Goal: Task Accomplishment & Management: Use online tool/utility

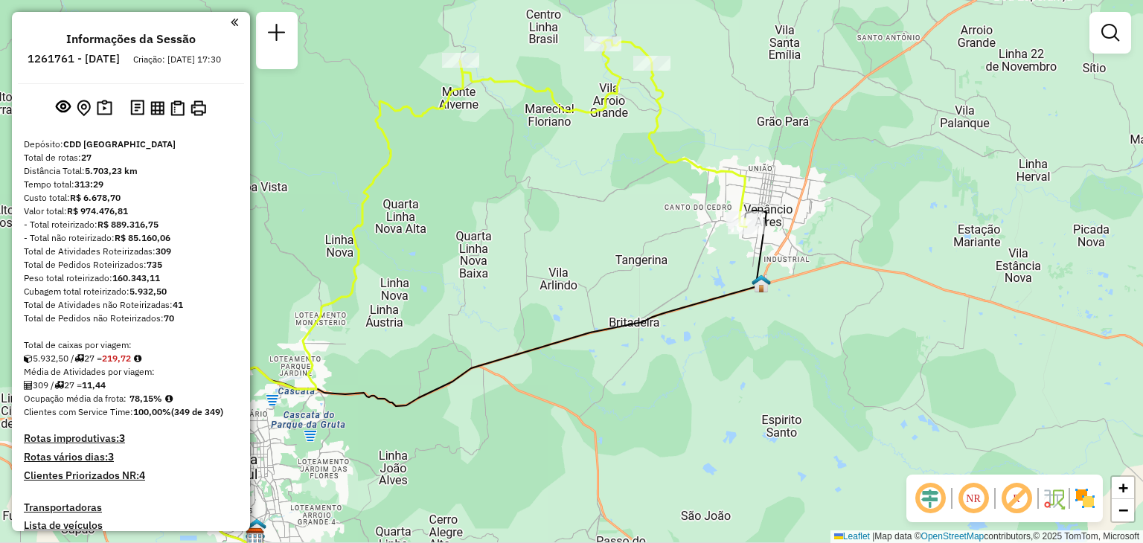
scroll to position [1096, 0]
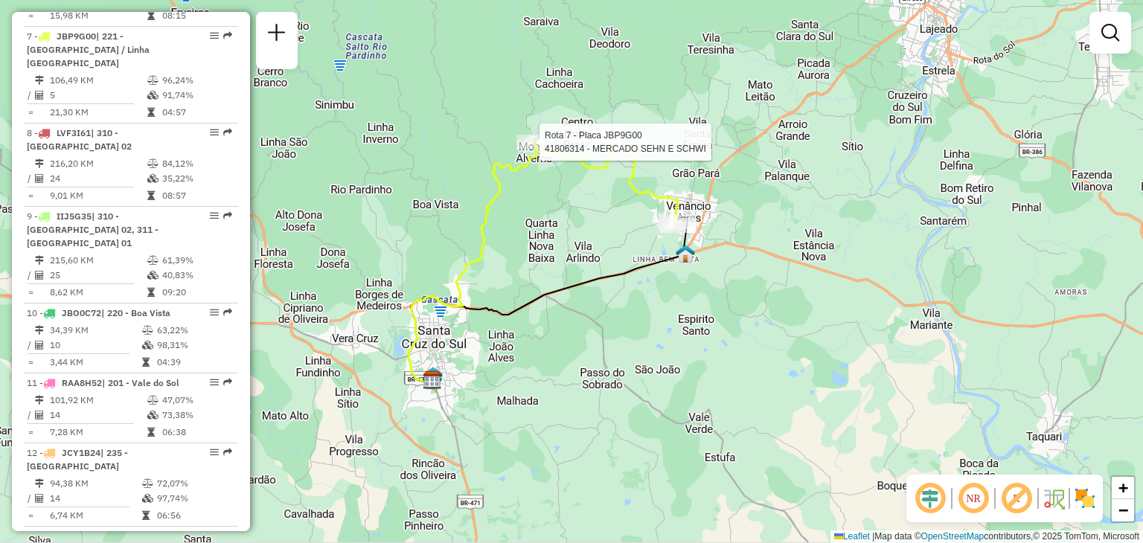
select select "**********"
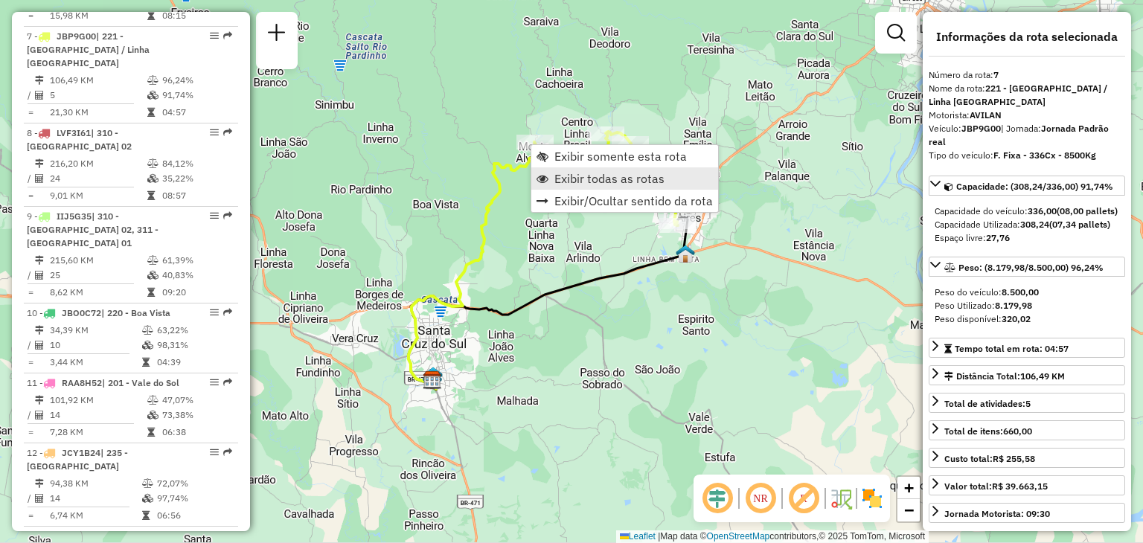
click at [565, 179] on span "Exibir todas as rotas" at bounding box center [610, 179] width 110 height 12
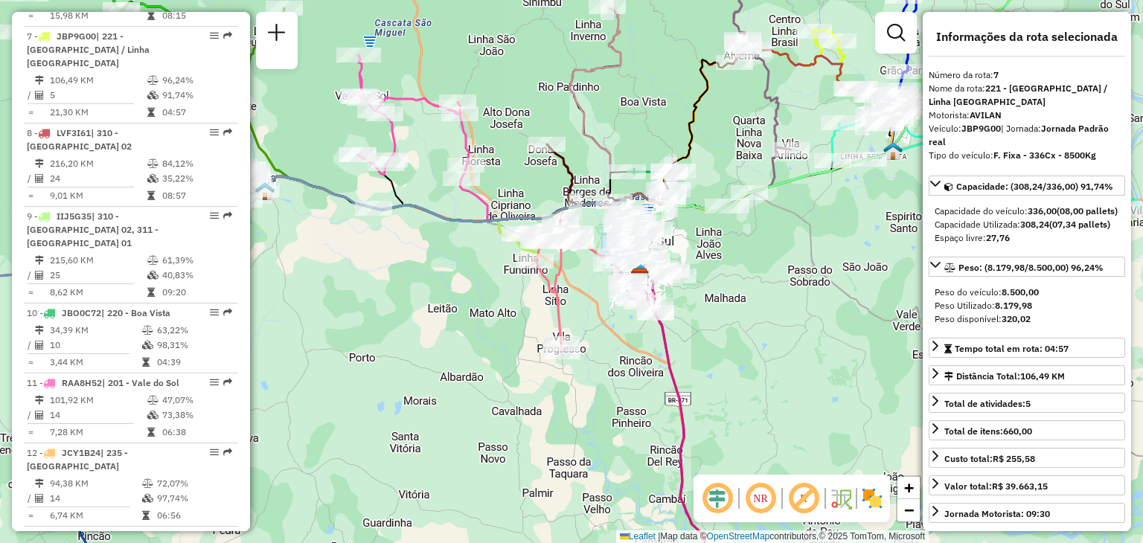
drag, startPoint x: 453, startPoint y: 165, endPoint x: 604, endPoint y: 173, distance: 151.4
click at [604, 173] on div "Janela de atendimento Grade de atendimento Capacidade Transportadoras Veículos …" at bounding box center [571, 271] width 1143 height 543
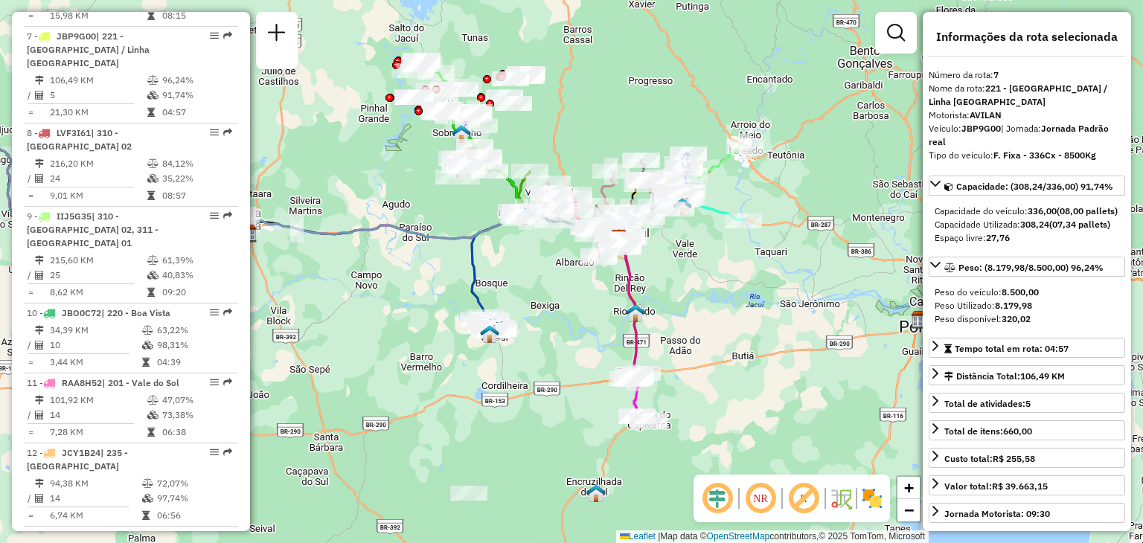
drag, startPoint x: 533, startPoint y: 228, endPoint x: 491, endPoint y: 291, distance: 75.8
click at [491, 292] on div "Janela de atendimento Grade de atendimento Capacidade Transportadoras Veículos …" at bounding box center [571, 271] width 1143 height 543
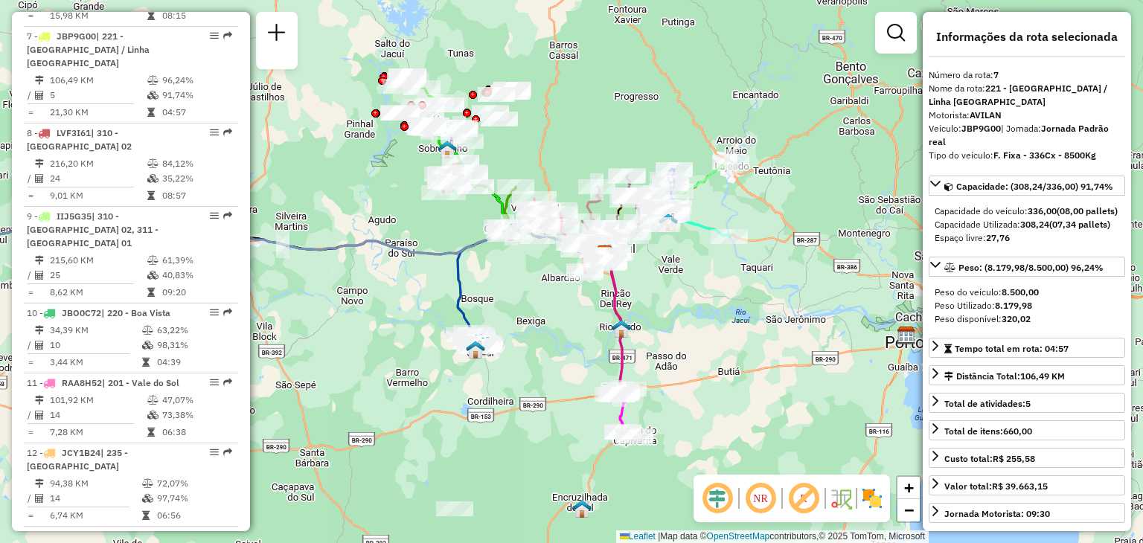
click at [538, 357] on div "Janela de atendimento Grade de atendimento Capacidade Transportadoras Veículos …" at bounding box center [571, 271] width 1143 height 543
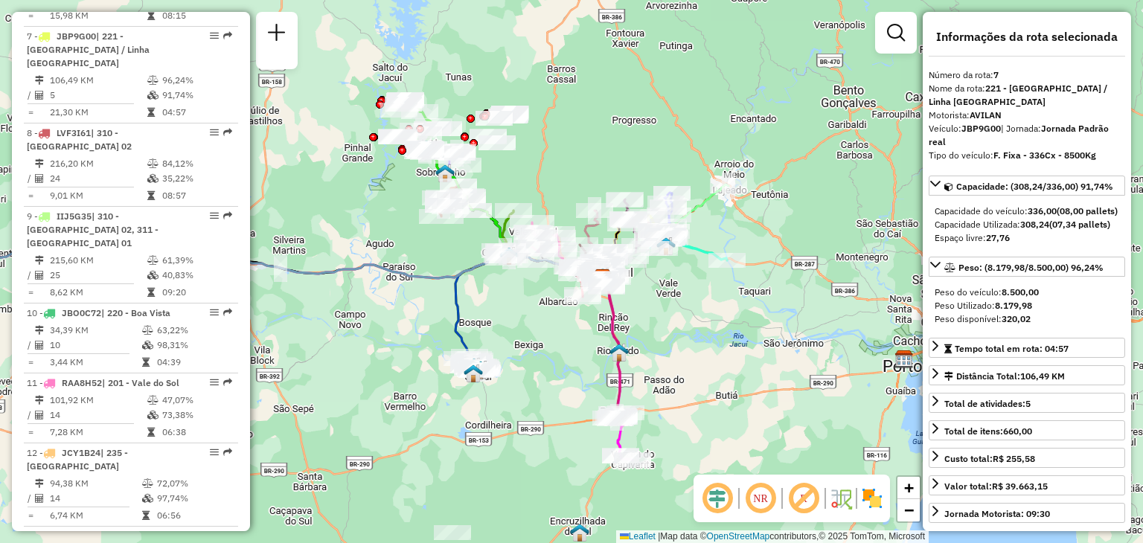
drag, startPoint x: 502, startPoint y: 445, endPoint x: 522, endPoint y: 357, distance: 90.8
click at [522, 358] on div "Janela de atendimento Grade de atendimento Capacidade Transportadoras Veículos …" at bounding box center [571, 271] width 1143 height 543
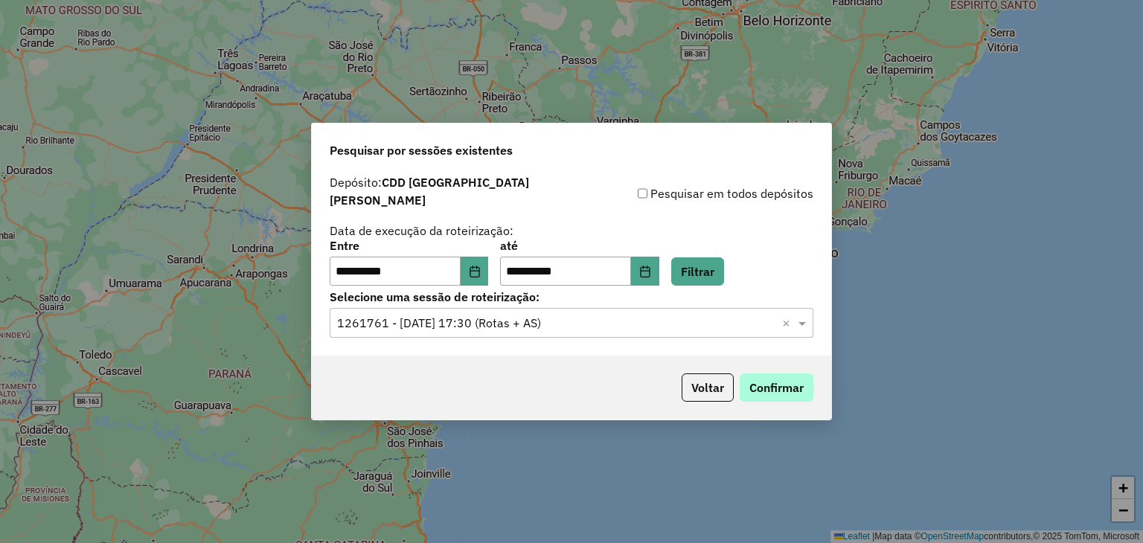
click at [773, 386] on button "Confirmar" at bounding box center [777, 388] width 74 height 28
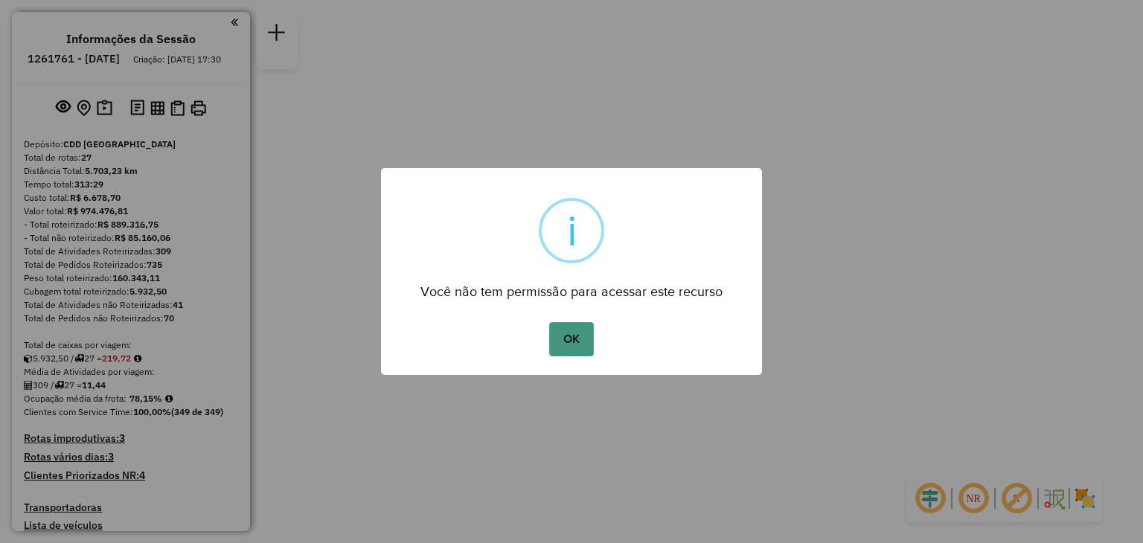
click at [584, 348] on button "OK" at bounding box center [571, 339] width 44 height 34
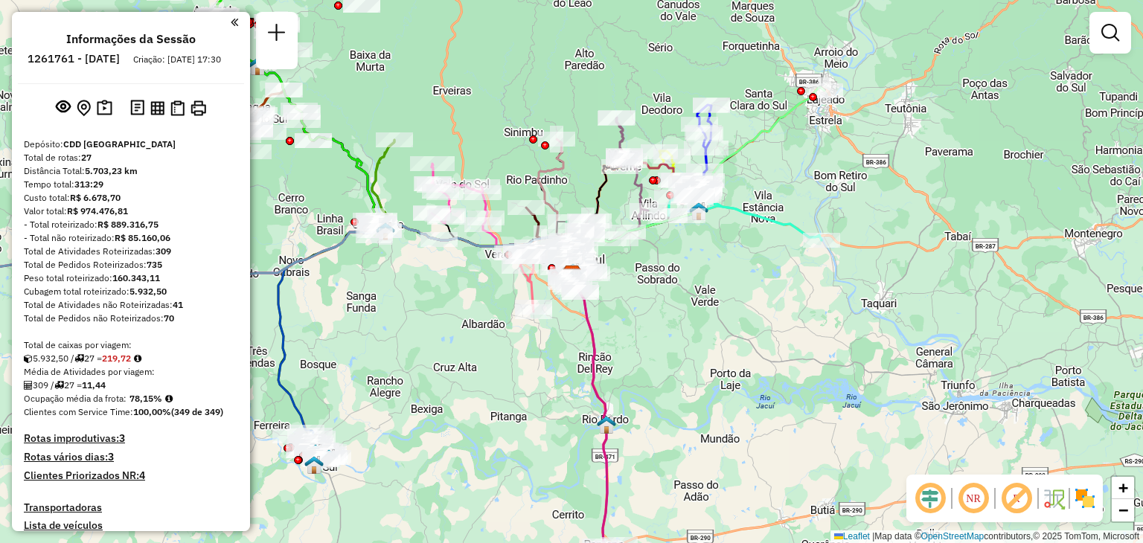
drag, startPoint x: 417, startPoint y: 295, endPoint x: 471, endPoint y: 293, distance: 54.4
click at [471, 293] on div "Janela de atendimento Grade de atendimento Capacidade Transportadoras Veículos …" at bounding box center [571, 271] width 1143 height 543
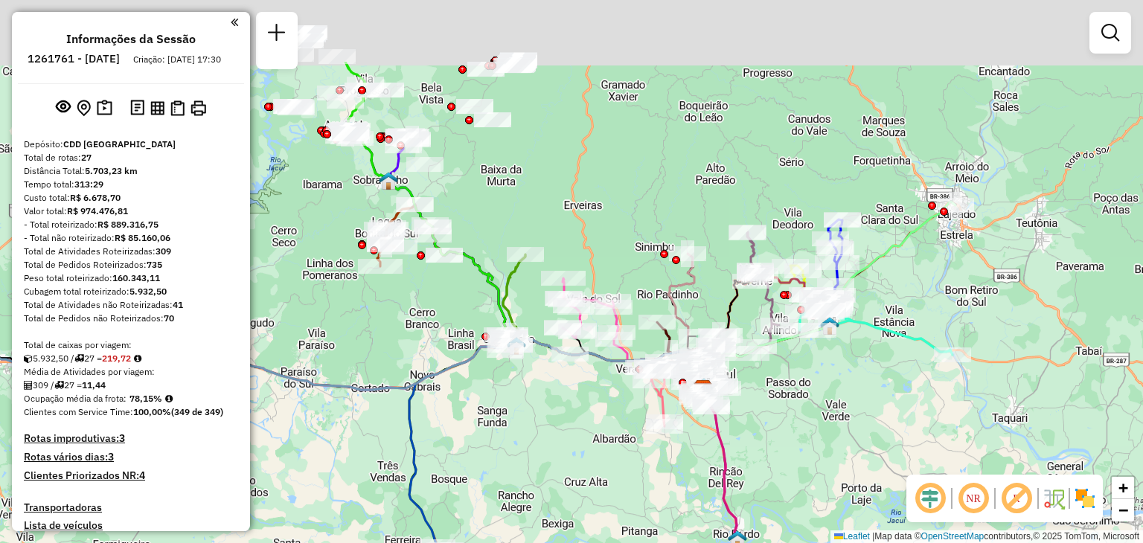
drag, startPoint x: 417, startPoint y: 96, endPoint x: 496, endPoint y: 153, distance: 97.5
click at [500, 203] on div "Janela de atendimento Grade de atendimento Capacidade Transportadoras Veículos …" at bounding box center [571, 271] width 1143 height 543
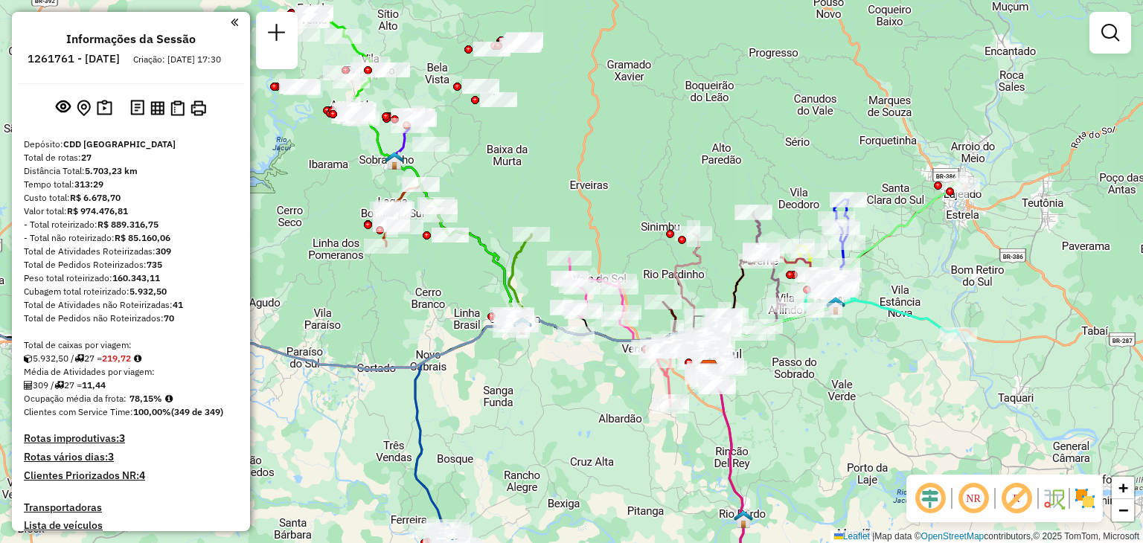
click at [469, 74] on div "Janela de atendimento Grade de atendimento Capacidade Transportadoras Veículos …" at bounding box center [571, 271] width 1143 height 543
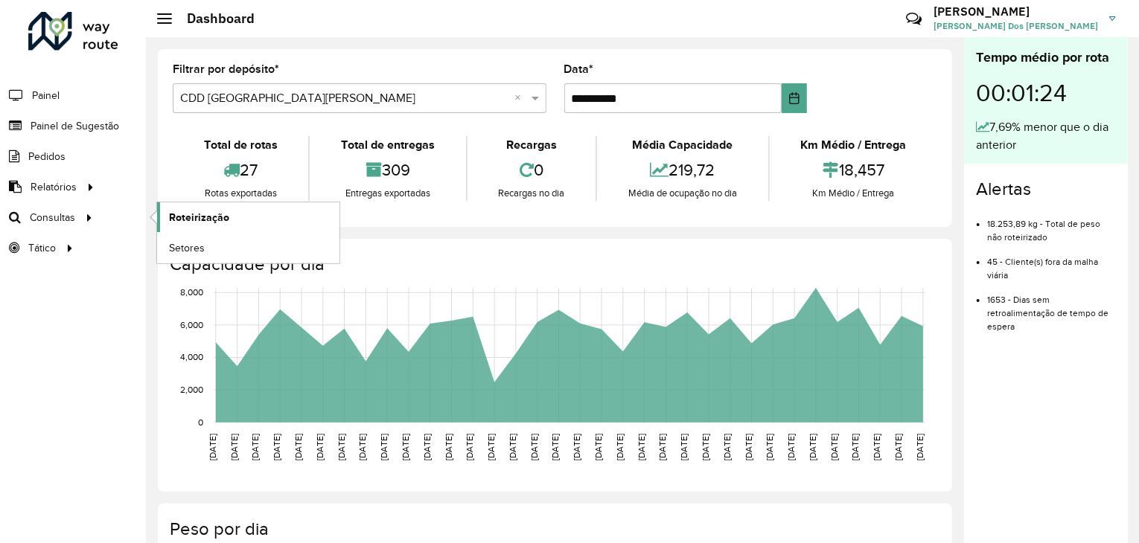
click at [223, 215] on span "Roteirização" at bounding box center [199, 218] width 60 height 16
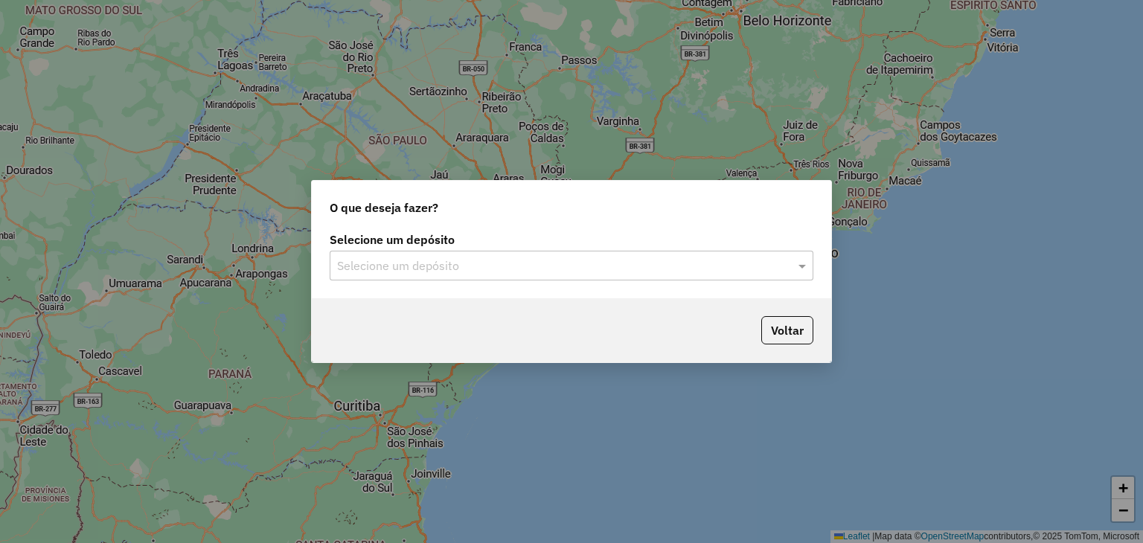
click at [610, 272] on input "text" at bounding box center [556, 267] width 439 height 18
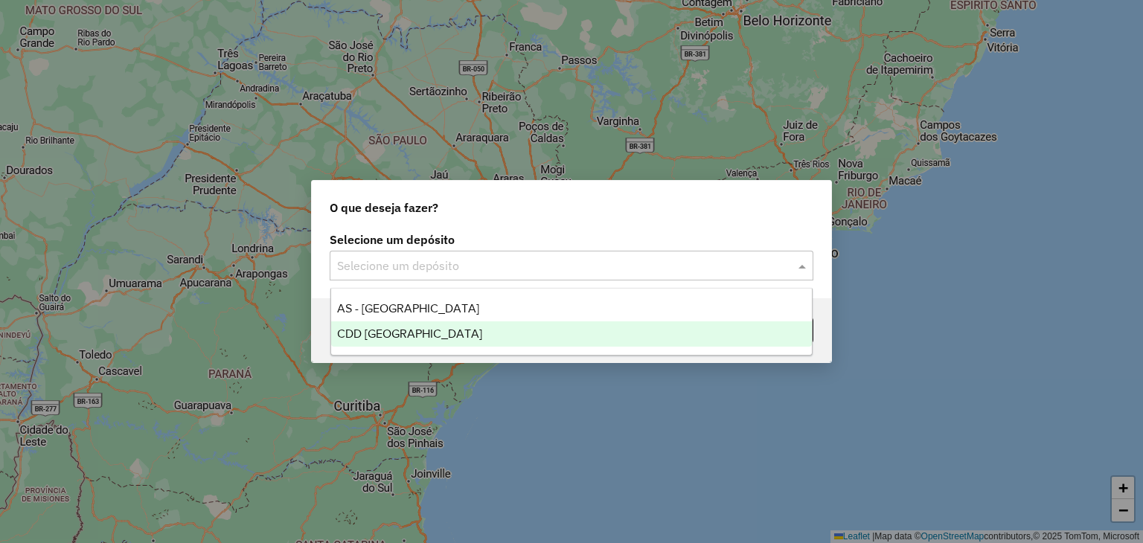
drag, startPoint x: 512, startPoint y: 331, endPoint x: 549, endPoint y: 333, distance: 36.5
click at [512, 332] on div "CDD [GEOGRAPHIC_DATA]" at bounding box center [572, 334] width 482 height 25
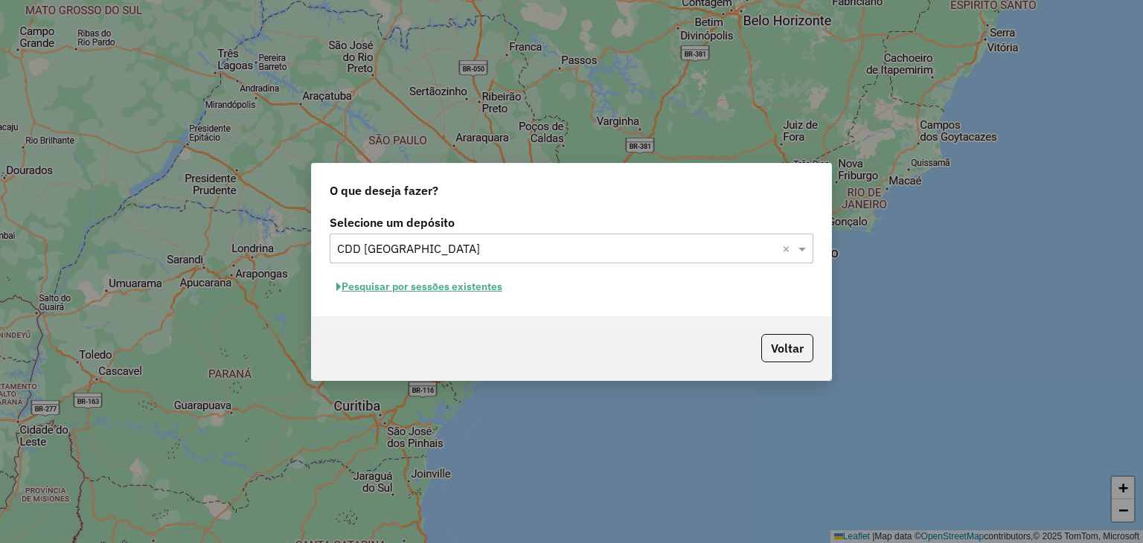
click at [479, 296] on button "Pesquisar por sessões existentes" at bounding box center [419, 286] width 179 height 23
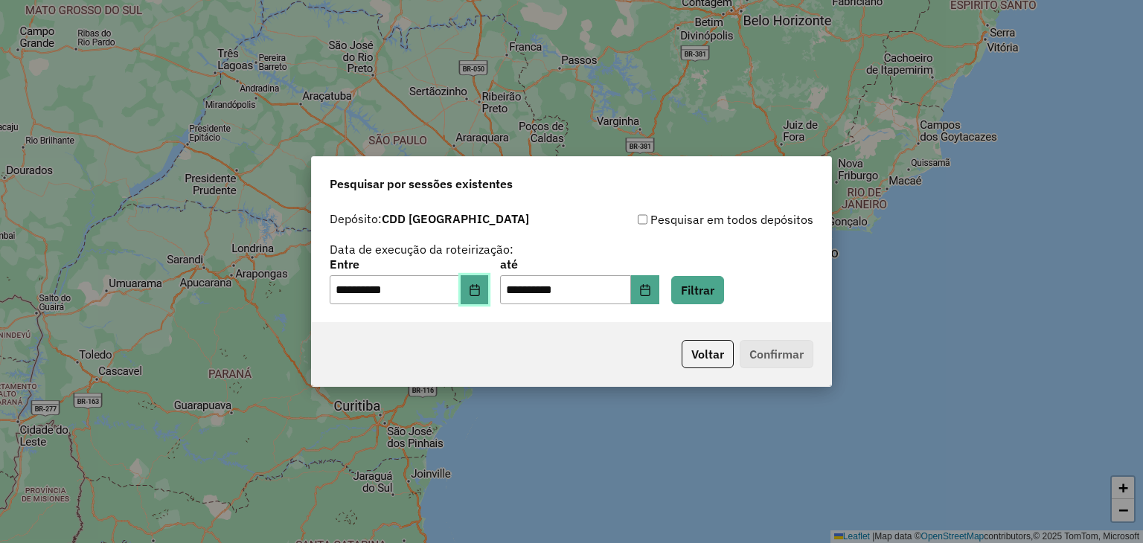
click at [481, 284] on icon "Choose Date" at bounding box center [475, 290] width 12 height 12
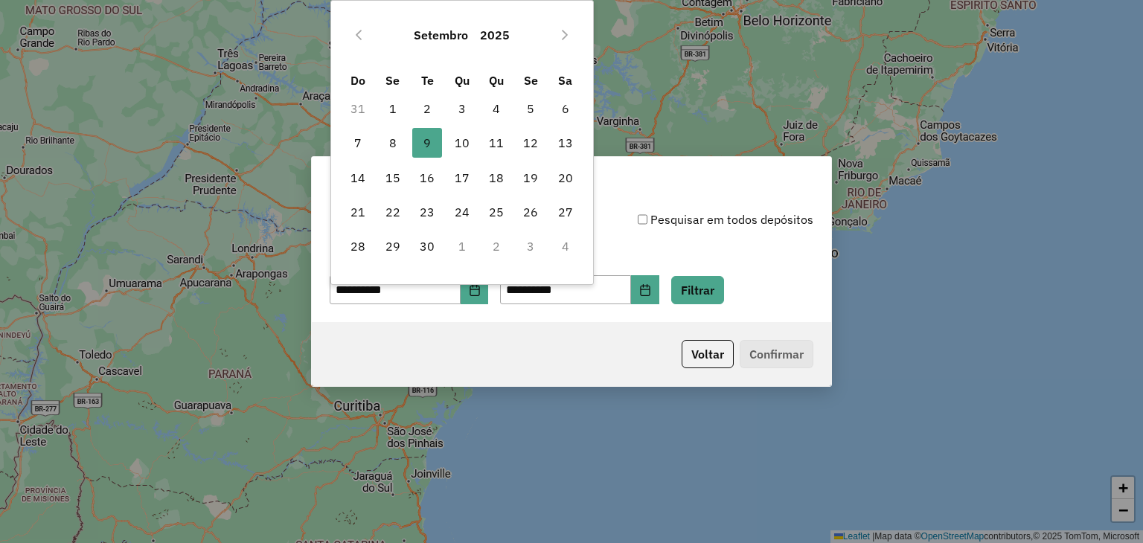
drag, startPoint x: 530, startPoint y: 334, endPoint x: 552, endPoint y: 328, distance: 22.6
click at [540, 331] on div "Voltar Confirmar" at bounding box center [572, 354] width 520 height 64
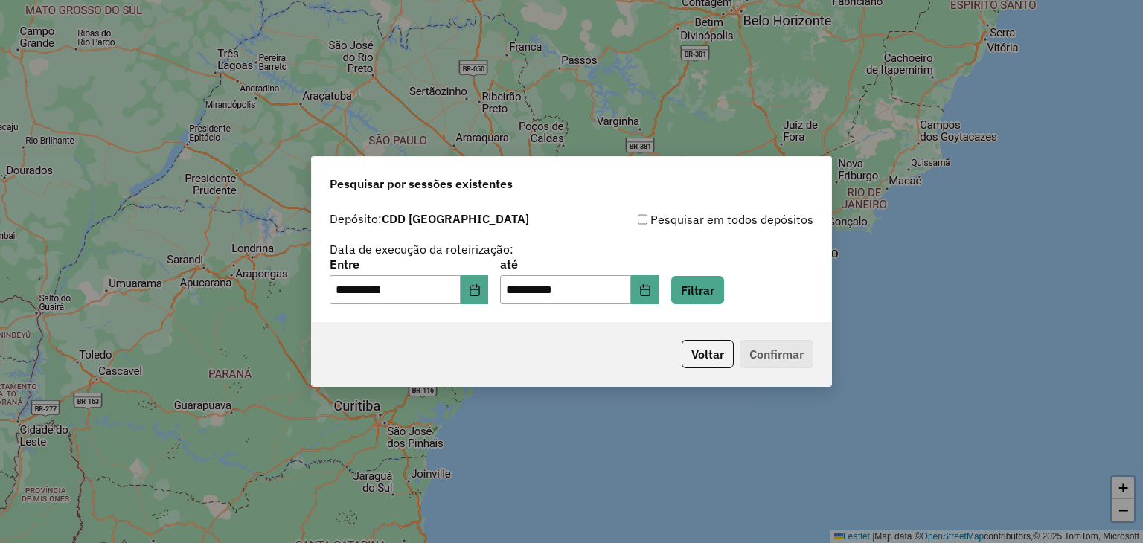
click at [712, 273] on div "**********" at bounding box center [572, 282] width 484 height 46
click at [710, 286] on button "Filtrar" at bounding box center [698, 290] width 53 height 28
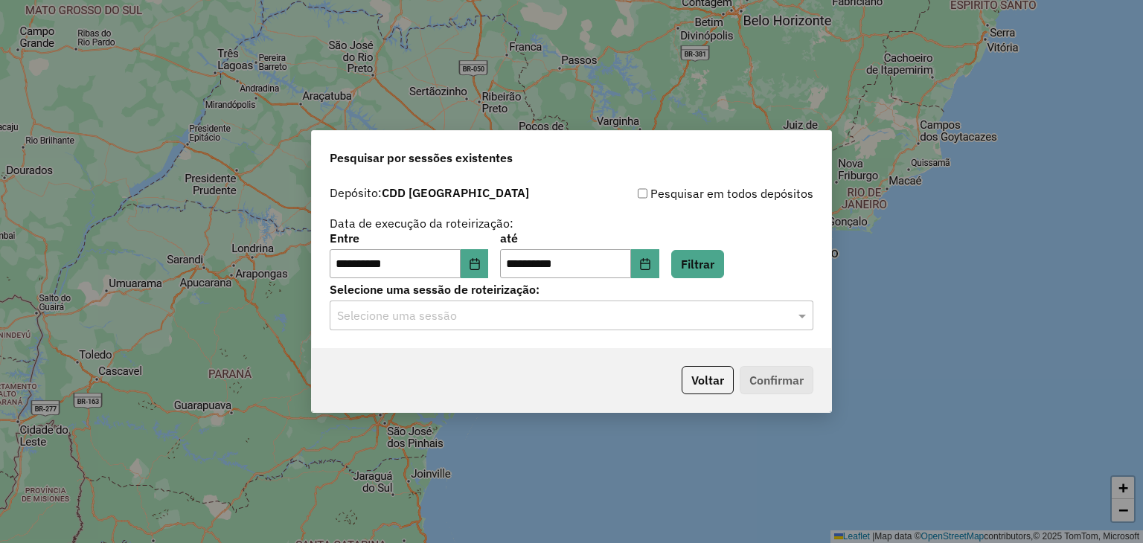
click at [549, 299] on div "Selecione uma sessão de roteirização: Selecione uma sessão" at bounding box center [572, 307] width 484 height 46
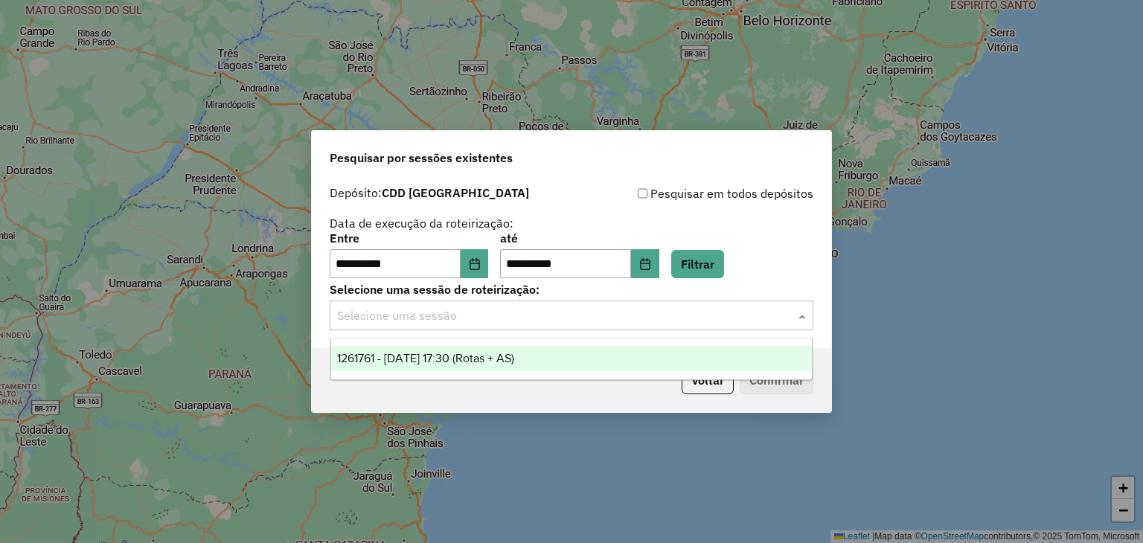
click at [533, 316] on input "text" at bounding box center [556, 316] width 439 height 18
click at [514, 362] on span "1261761 - 09/09/2025 17:30 (Rotas + AS)" at bounding box center [425, 358] width 177 height 13
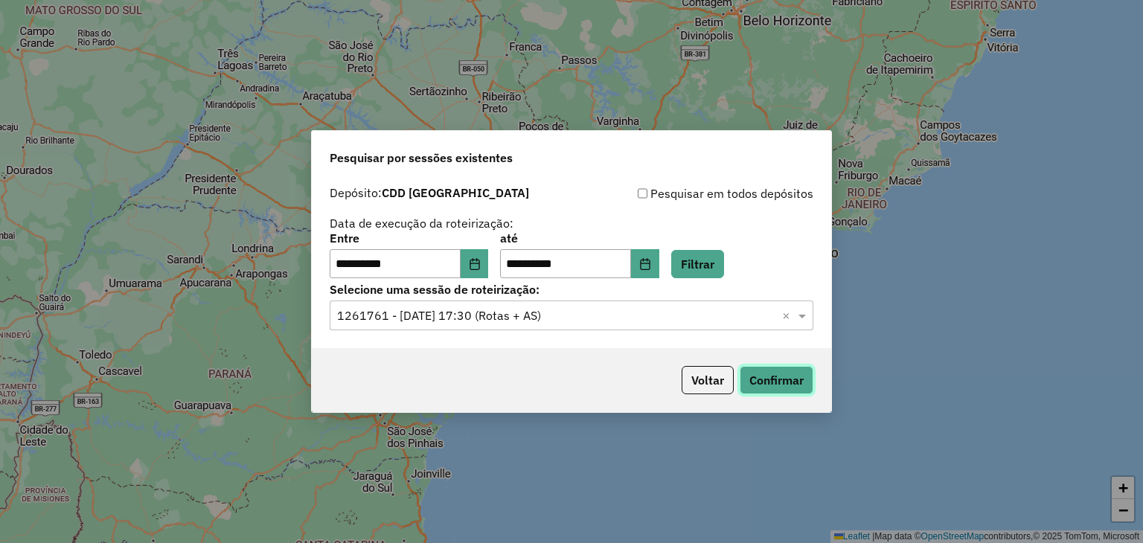
click at [756, 382] on button "Confirmar" at bounding box center [777, 380] width 74 height 28
click at [768, 55] on div "**********" at bounding box center [571, 271] width 1143 height 543
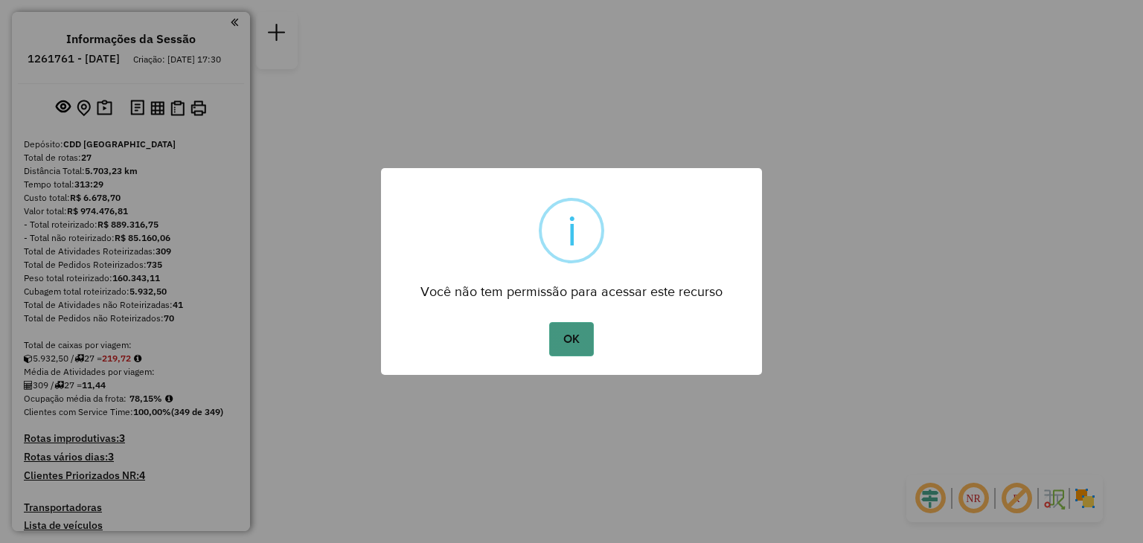
click at [581, 340] on button "OK" at bounding box center [571, 339] width 44 height 34
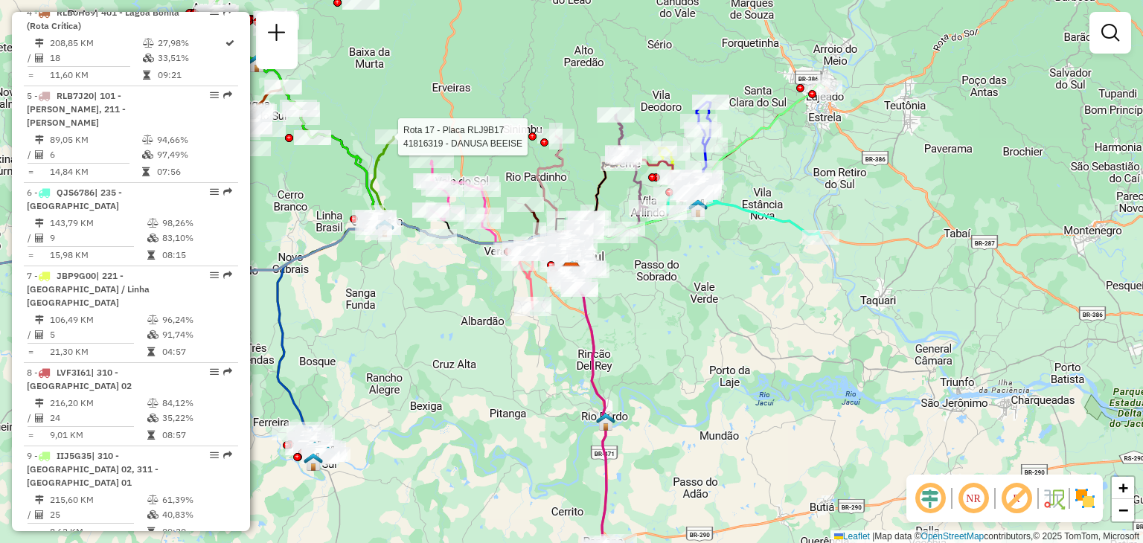
select select "**********"
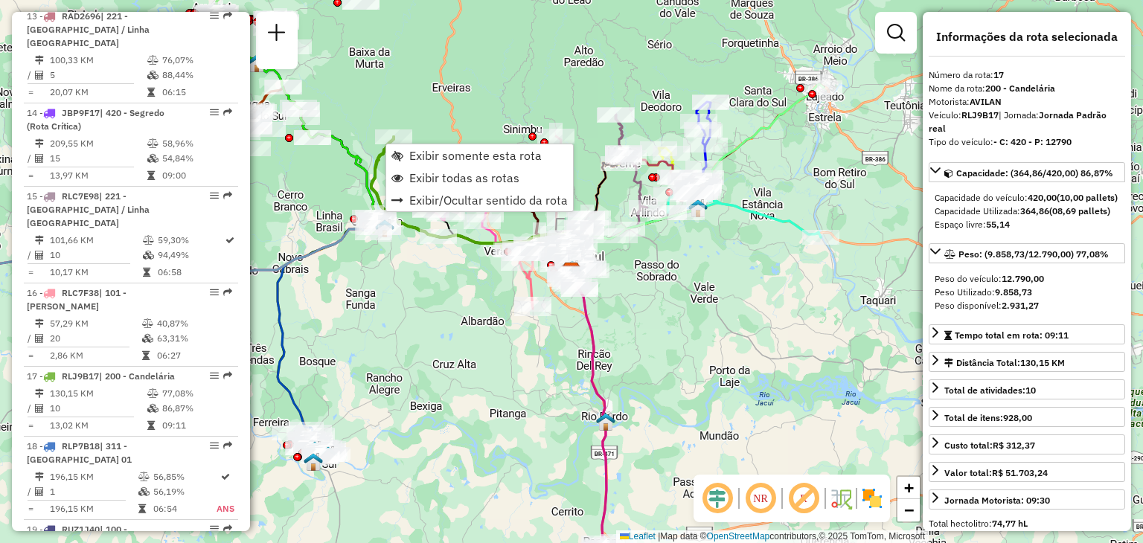
scroll to position [1901, 0]
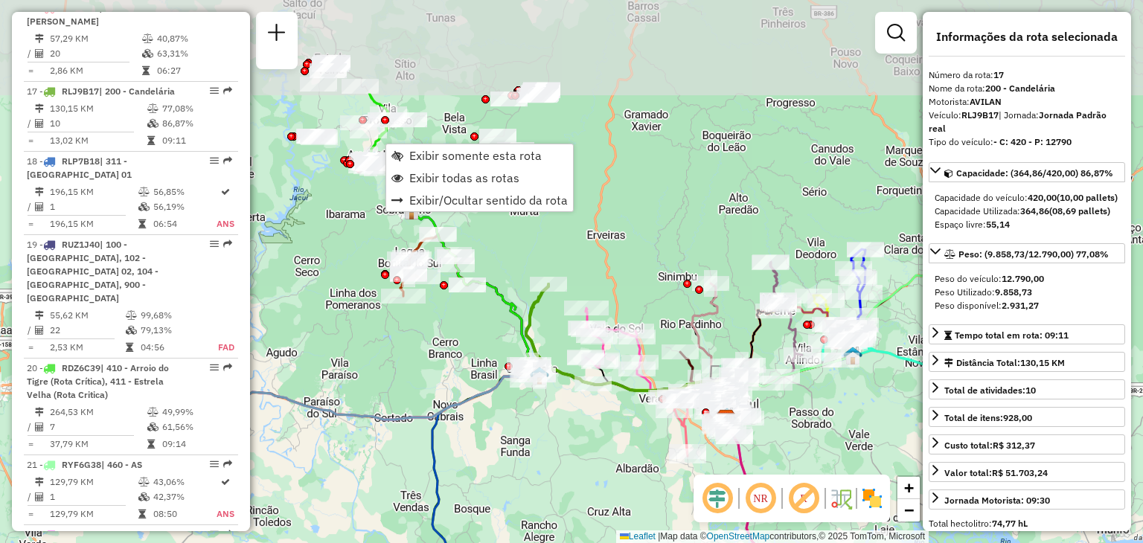
drag, startPoint x: 392, startPoint y: 90, endPoint x: 538, endPoint y: 225, distance: 198.6
click at [545, 240] on div "Janela de atendimento Grade de atendimento Capacidade Transportadoras Veículos …" at bounding box center [571, 271] width 1143 height 543
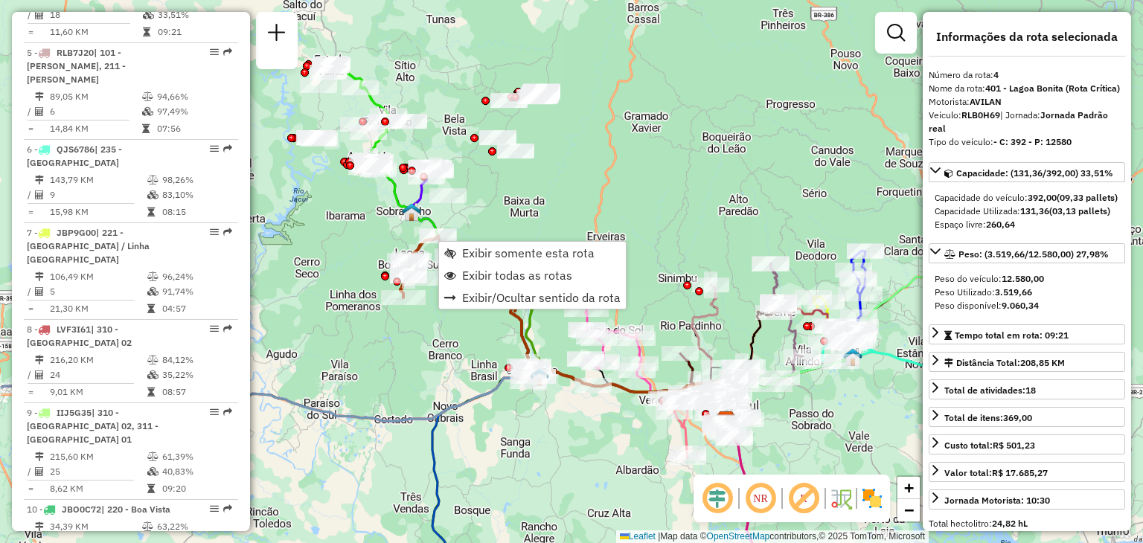
scroll to position [846, 0]
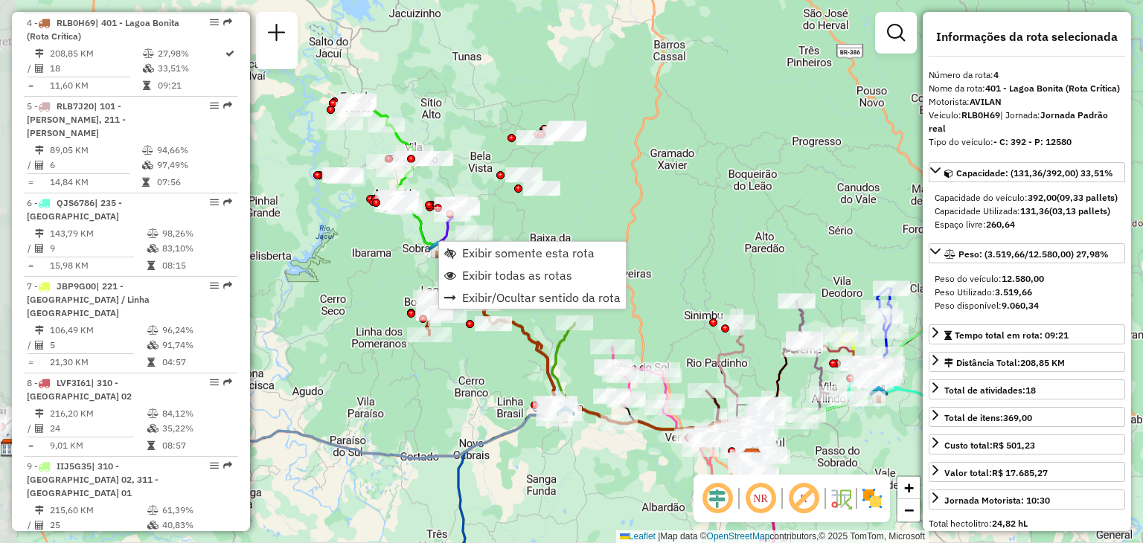
drag, startPoint x: 479, startPoint y: 194, endPoint x: 505, endPoint y: 232, distance: 45.4
click at [505, 232] on div "Janela de atendimento Grade de atendimento Capacidade Transportadoras Veículos …" at bounding box center [571, 271] width 1143 height 543
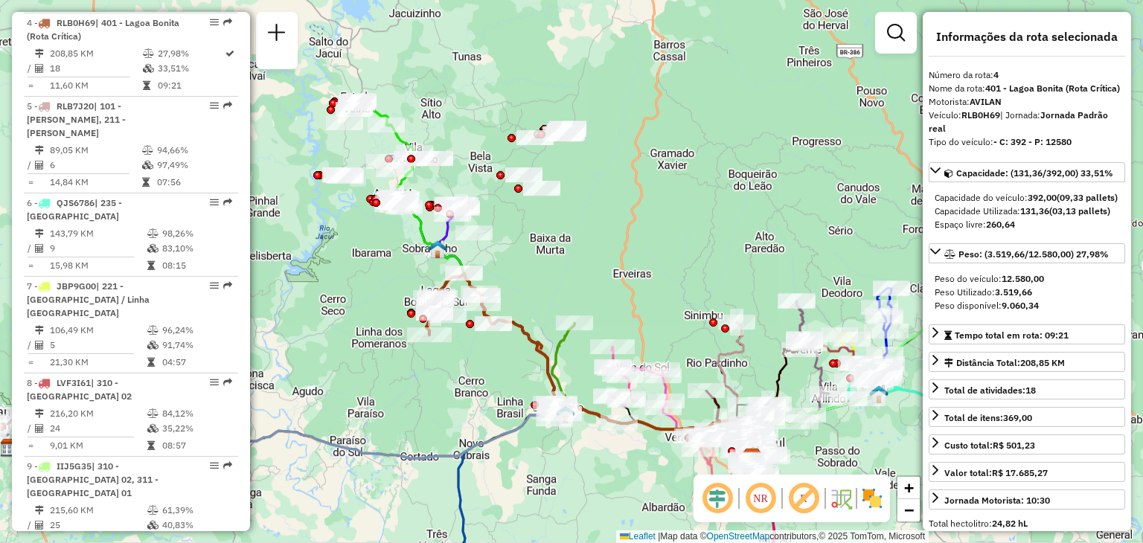
click at [756, 500] on em at bounding box center [761, 499] width 36 height 36
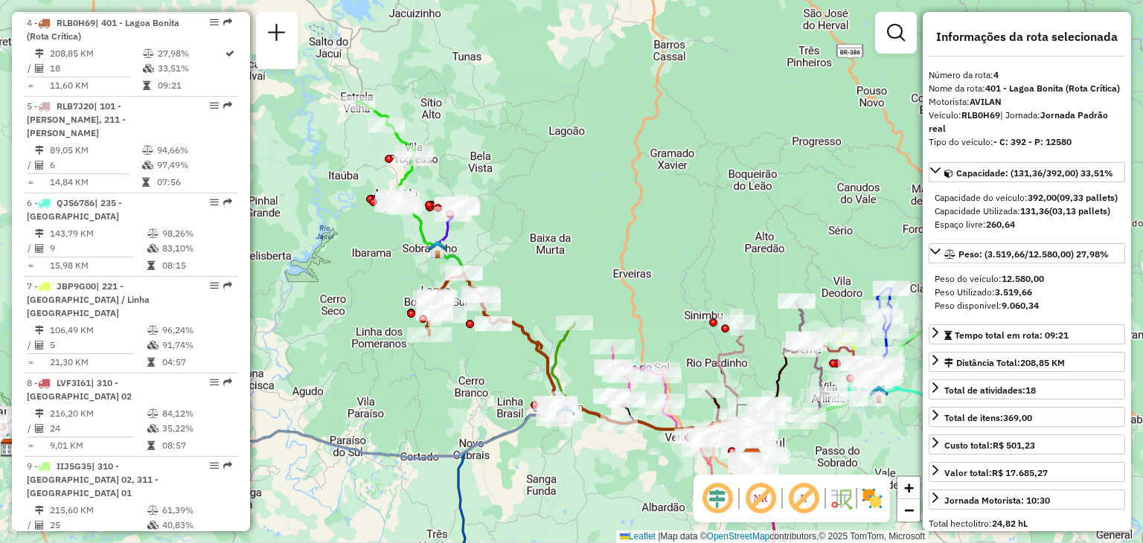
click at [756, 500] on em at bounding box center [761, 499] width 36 height 36
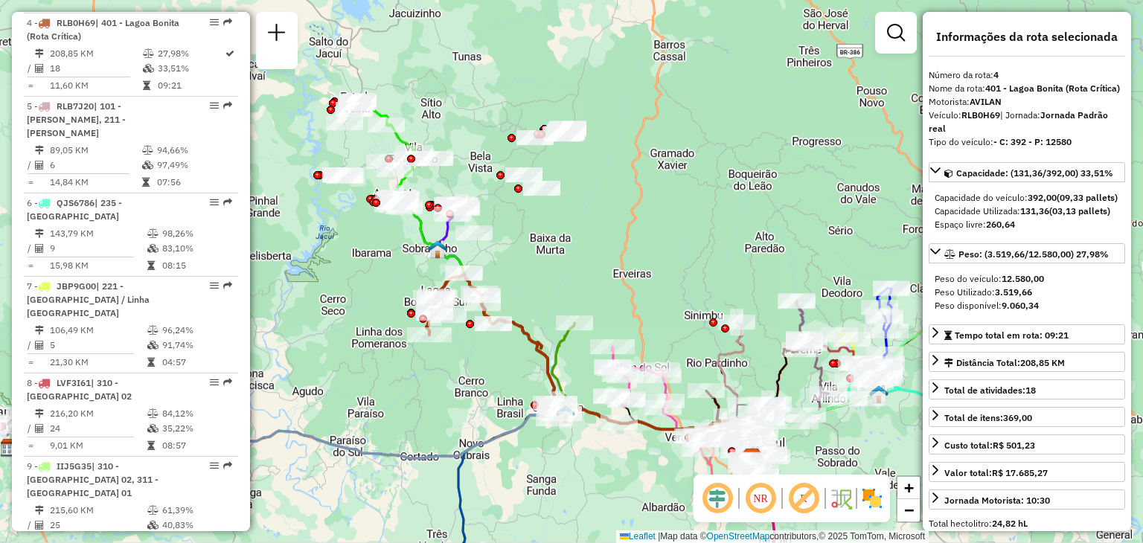
click at [798, 501] on em at bounding box center [804, 499] width 36 height 36
click at [724, 498] on em at bounding box center [718, 499] width 36 height 36
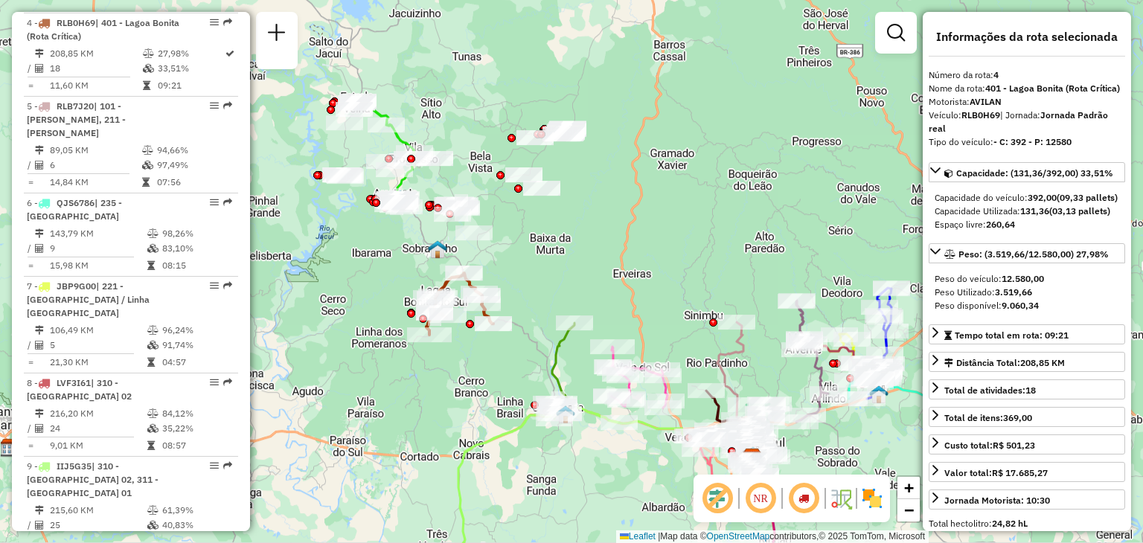
click at [721, 496] on em at bounding box center [718, 499] width 36 height 36
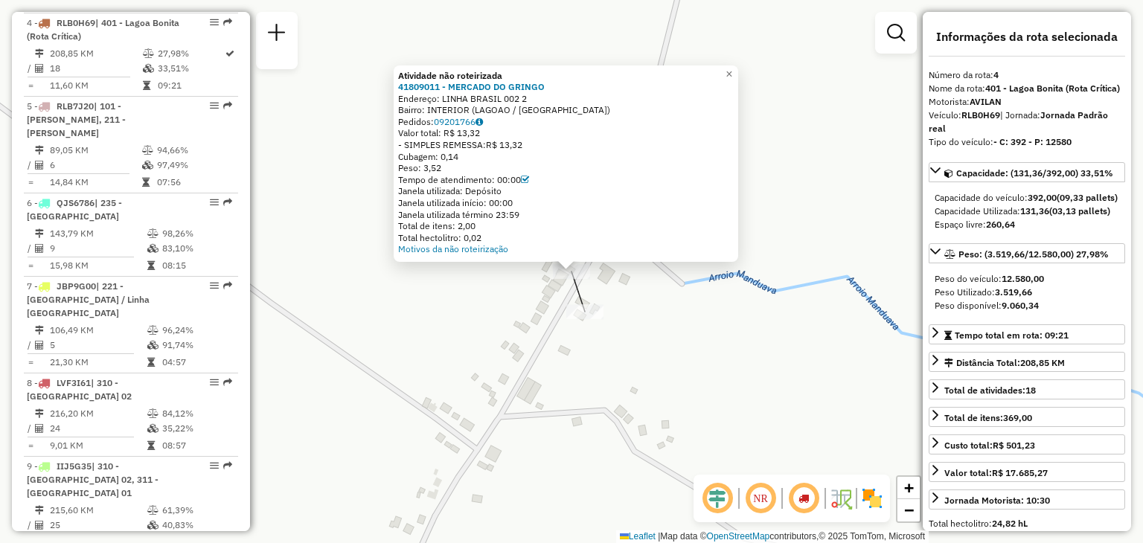
drag, startPoint x: 567, startPoint y: 262, endPoint x: 563, endPoint y: 252, distance: 10.7
click at [649, 315] on div "Atividade não roteirizada 41809011 - MERCADO DO GRINGO Endereço: LINHA BRASIL 0…" at bounding box center [571, 271] width 1143 height 543
click at [658, 332] on div "Atividade não roteirizada 41809011 - MERCADO DO GRINGO Endereço: LINHA BRASIL 0…" at bounding box center [571, 271] width 1143 height 543
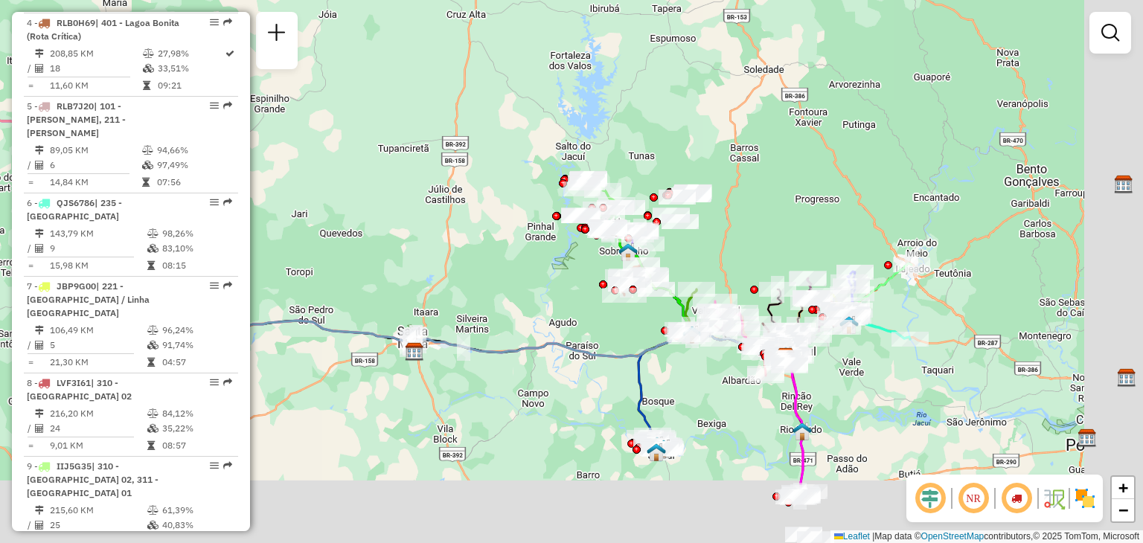
drag, startPoint x: 797, startPoint y: 293, endPoint x: 735, endPoint y: 185, distance: 124.8
click at [735, 185] on div "Janela de atendimento Grade de atendimento Capacidade Transportadoras Veículos …" at bounding box center [571, 271] width 1143 height 543
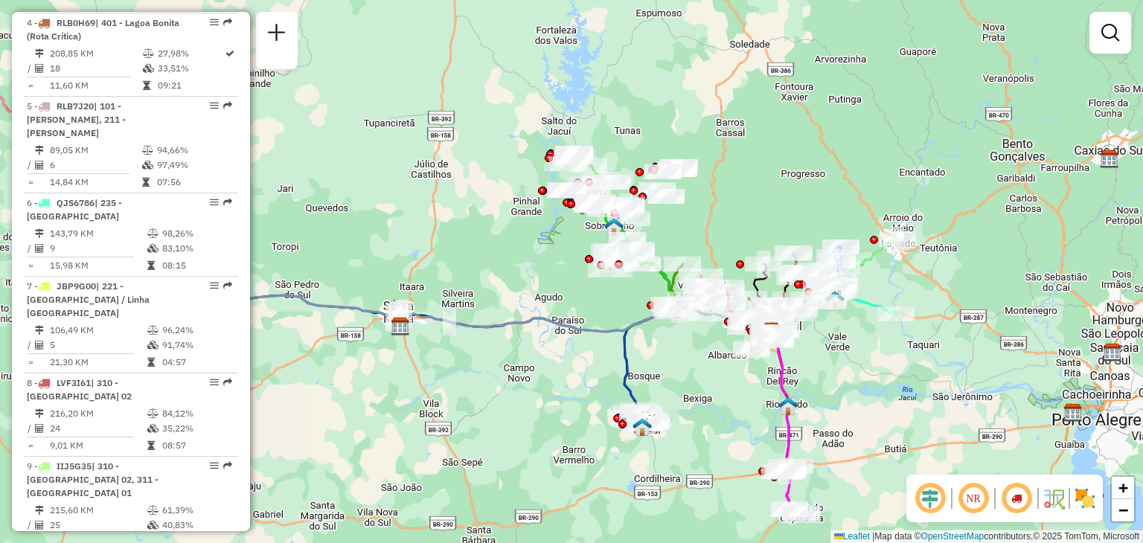
drag, startPoint x: 701, startPoint y: 236, endPoint x: 688, endPoint y: 212, distance: 27.3
click at [688, 212] on div "Janela de atendimento Grade de atendimento Capacidade Transportadoras Veículos …" at bounding box center [571, 271] width 1143 height 543
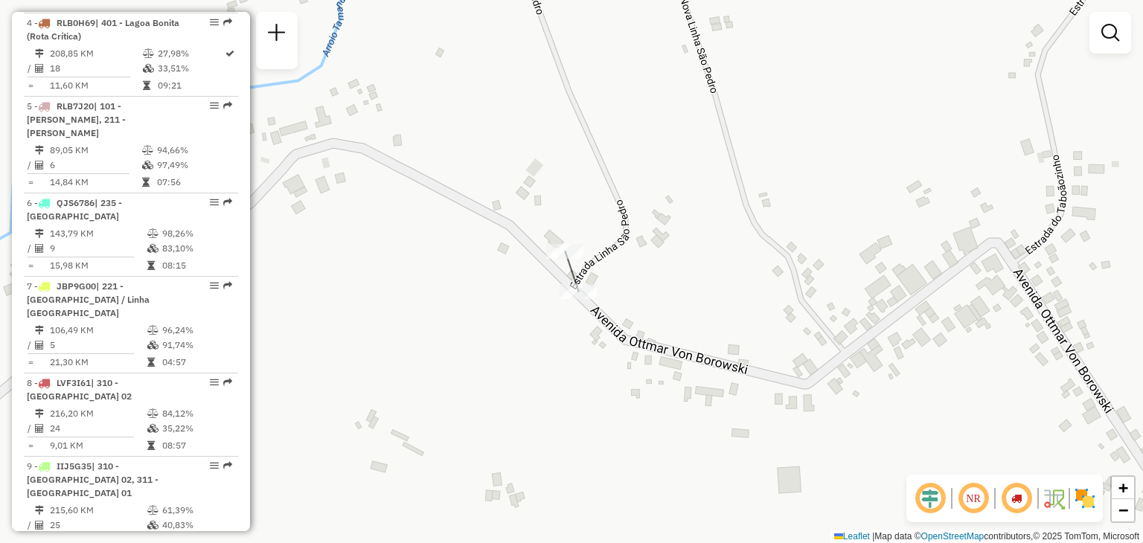
click at [1090, 505] on img at bounding box center [1086, 499] width 24 height 24
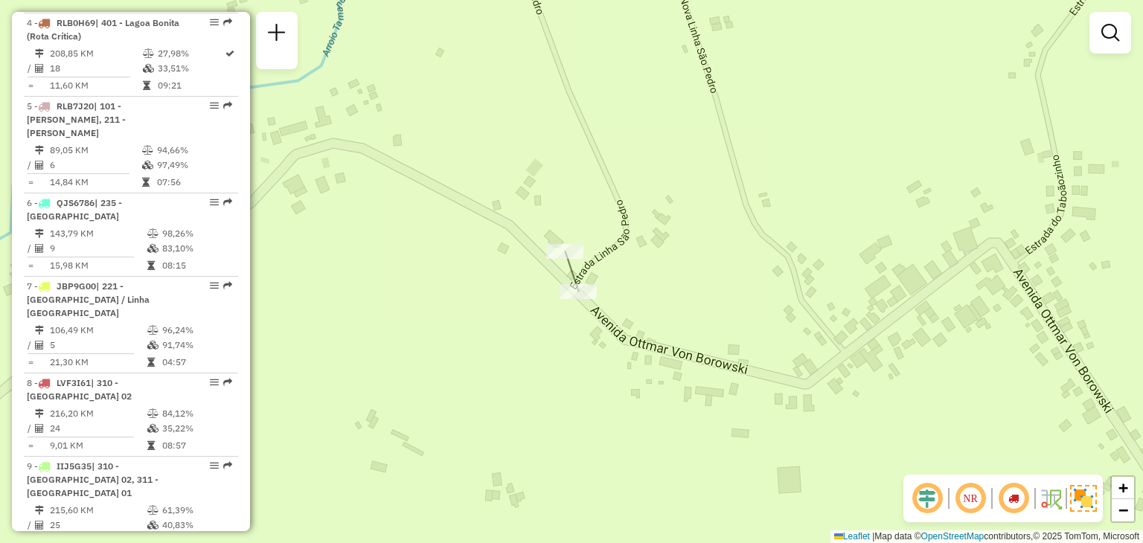
click at [1090, 505] on img at bounding box center [1084, 498] width 27 height 27
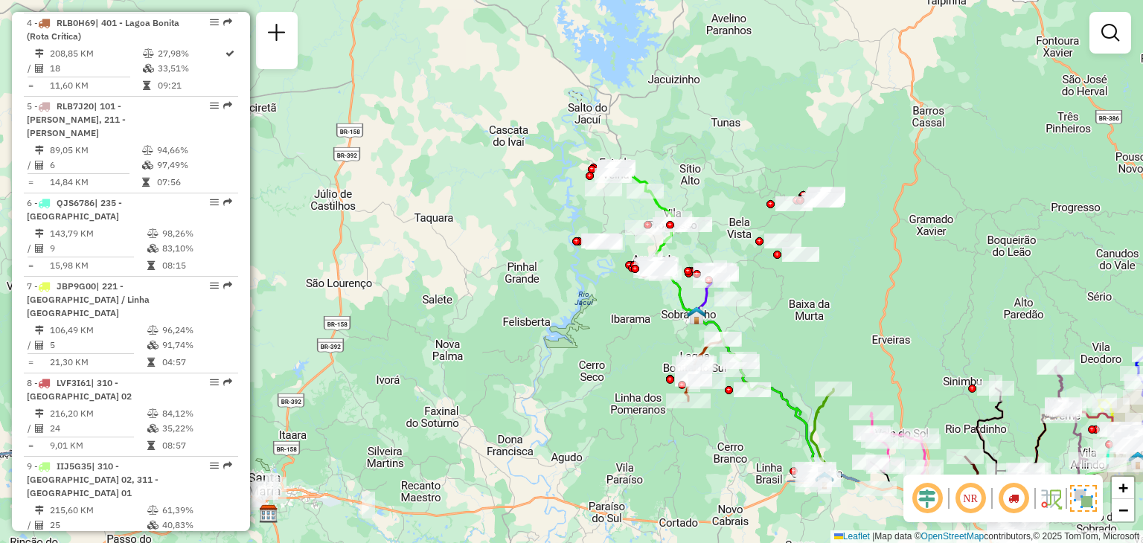
drag, startPoint x: 733, startPoint y: 360, endPoint x: 676, endPoint y: 237, distance: 136.2
click at [675, 236] on div "Janela de atendimento Grade de atendimento Capacidade Transportadoras Veículos …" at bounding box center [571, 271] width 1143 height 543
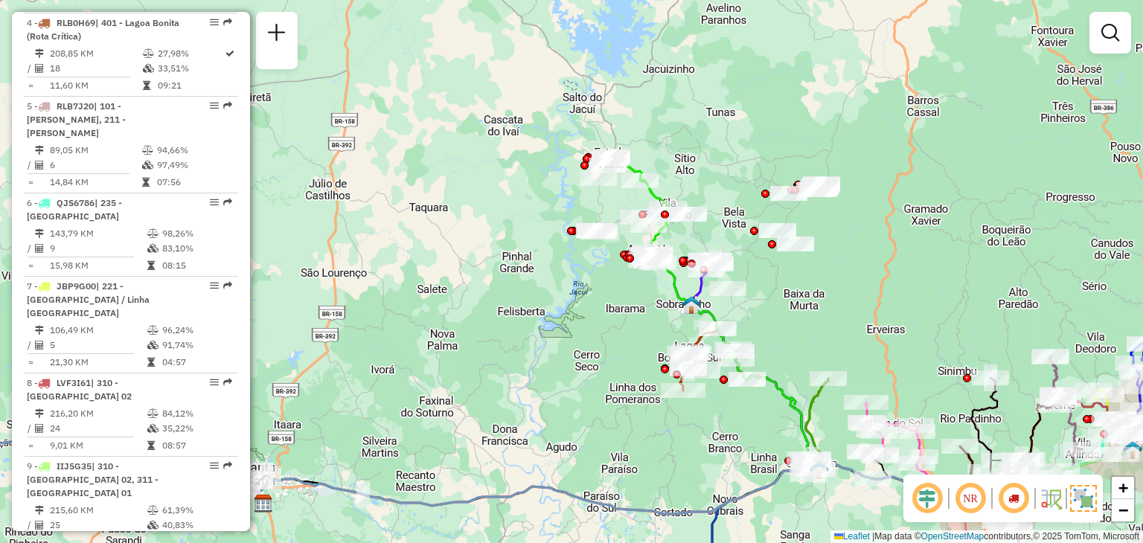
drag, startPoint x: 868, startPoint y: 302, endPoint x: 672, endPoint y: 132, distance: 260.2
click at [672, 132] on div "Janela de atendimento Grade de atendimento Capacidade Transportadoras Veículos …" at bounding box center [571, 271] width 1143 height 543
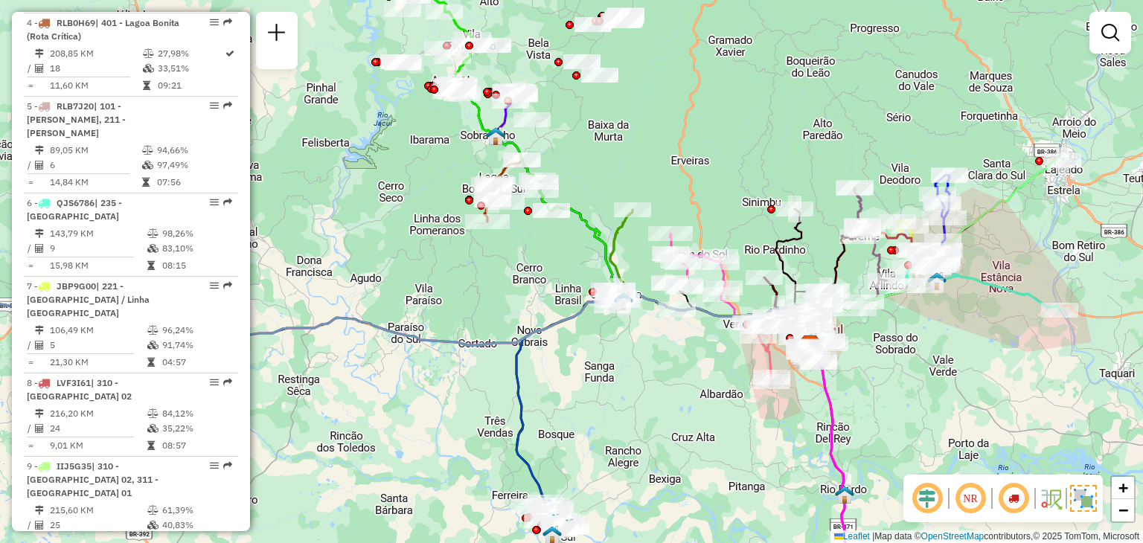
drag, startPoint x: 631, startPoint y: 327, endPoint x: 559, endPoint y: 193, distance: 151.9
click at [559, 193] on div "Rota 11 - Placa RAA8H52 41809024 - [PERSON_NAME] 17 - Placa RLJ9B17 41850006 - …" at bounding box center [571, 271] width 1143 height 543
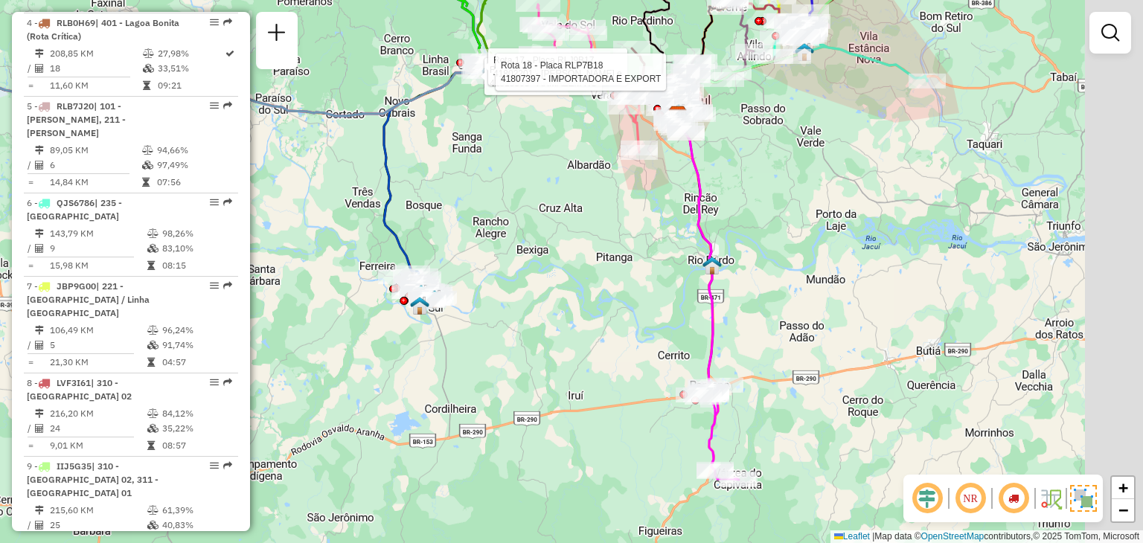
drag, startPoint x: 654, startPoint y: 379, endPoint x: 593, endPoint y: 284, distance: 113.2
click at [593, 284] on div "Rota 9 - Placa IIJ5G35 41813563 - ARMAZEM HC Rota 17 - Placa RLJ9B17 41802201 -…" at bounding box center [571, 271] width 1143 height 543
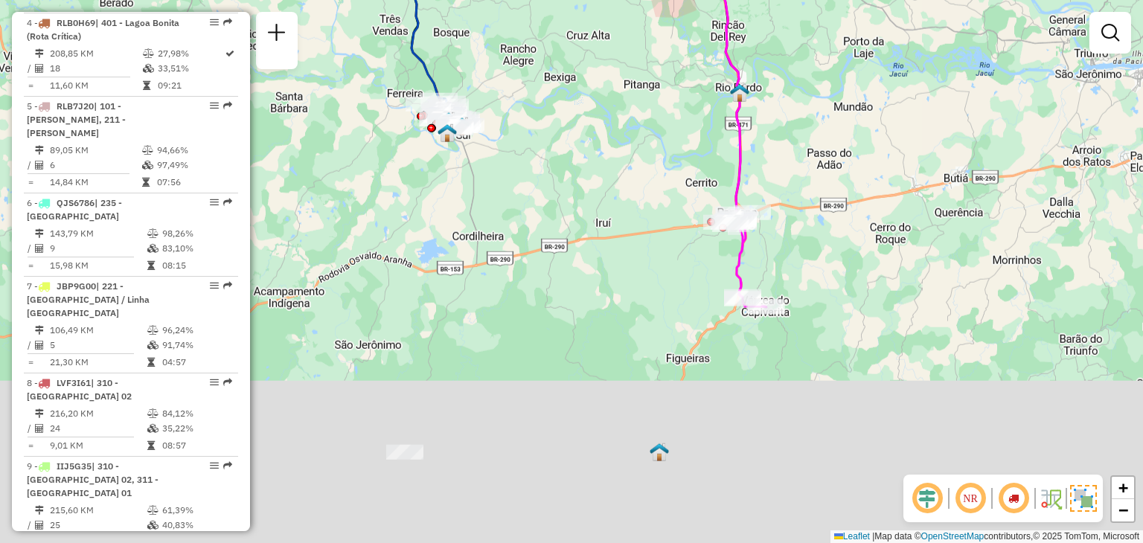
drag, startPoint x: 573, startPoint y: 406, endPoint x: 602, endPoint y: 234, distance: 174.3
click at [602, 233] on div "Rota 9 - Placa IIJ5G35 41813563 - ARMAZEM HC Rota 17 - Placa RLJ9B17 41802201 -…" at bounding box center [571, 271] width 1143 height 543
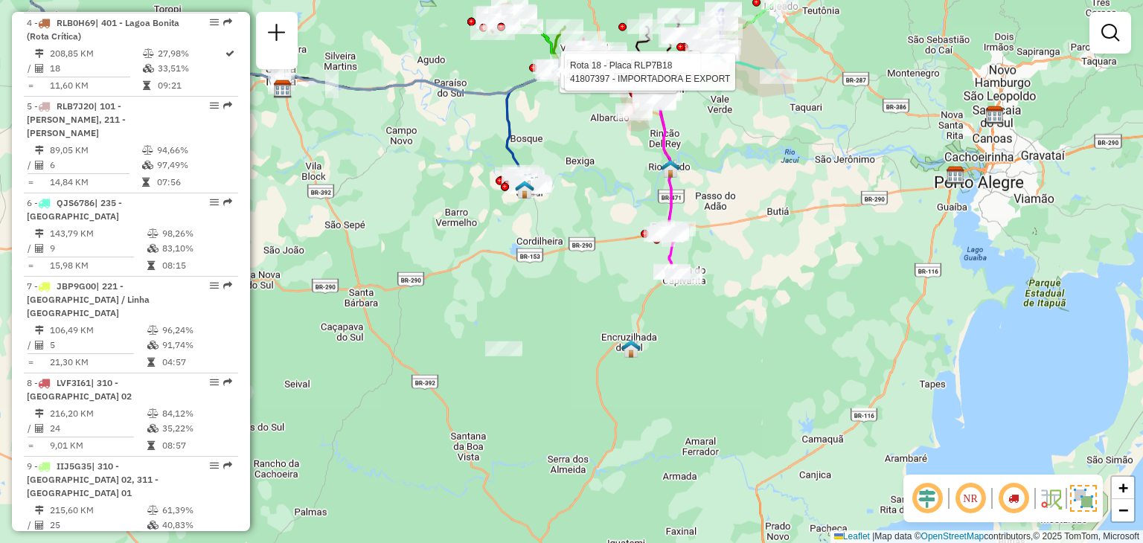
click at [616, 248] on div "Rota 9 - Placa IIJ5G35 41813563 - ARMAZEM HC Rota 17 - Placa RLJ9B17 41802201 -…" at bounding box center [571, 271] width 1143 height 543
click at [631, 359] on div "Janela de atendimento Grade de atendimento Capacidade Transportadoras Veículos …" at bounding box center [571, 271] width 1143 height 543
click at [637, 349] on img at bounding box center [631, 348] width 19 height 19
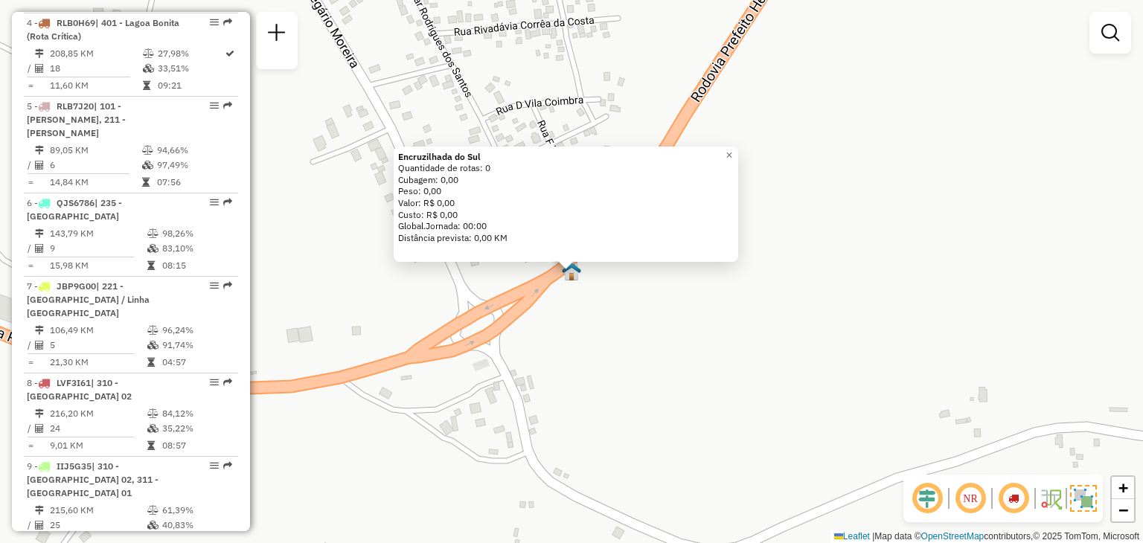
click at [616, 358] on div "Encruzilhada do Sul Quantidade de rotas: 0 Cubagem: 0,00 Peso: 0,00 Valor: R$ 0…" at bounding box center [571, 271] width 1143 height 543
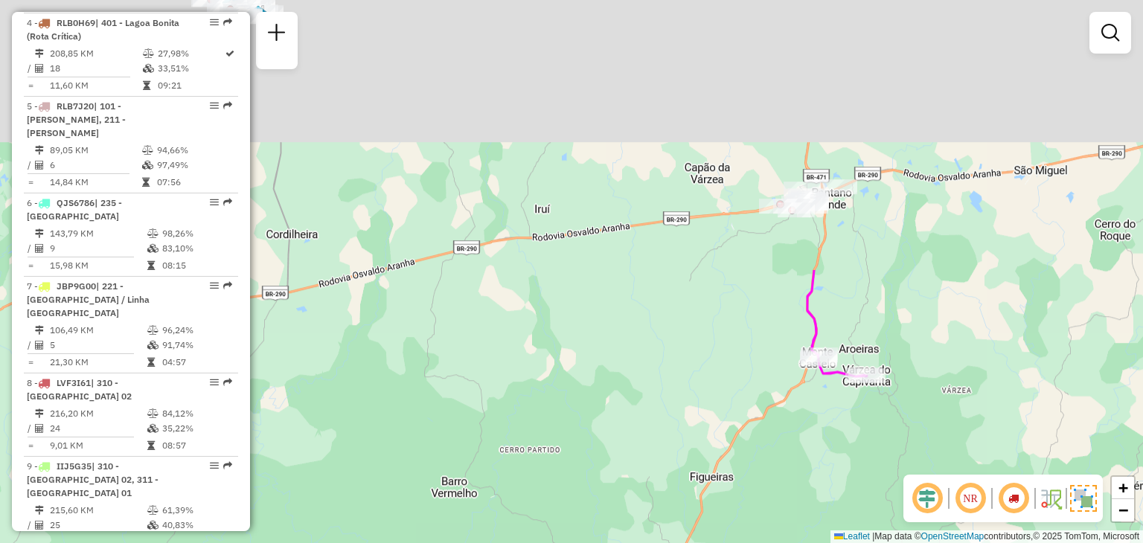
drag, startPoint x: 658, startPoint y: 156, endPoint x: 647, endPoint y: 281, distance: 125.6
click at [676, 454] on div "Janela de atendimento Grade de atendimento Capacidade Transportadoras Veículos …" at bounding box center [571, 271] width 1143 height 543
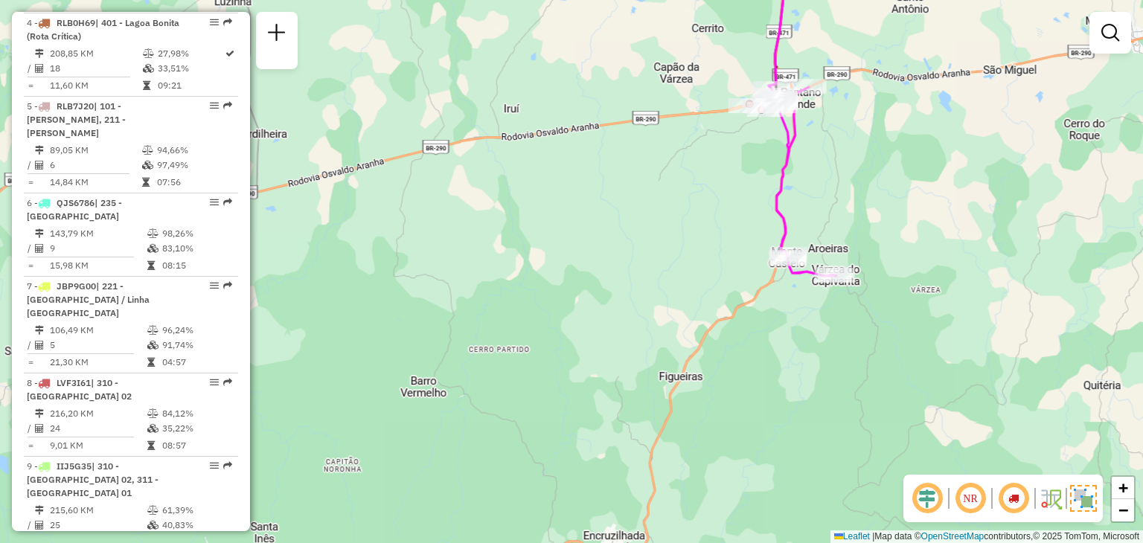
drag, startPoint x: 642, startPoint y: 263, endPoint x: 619, endPoint y: 452, distance: 190.5
click at [619, 452] on div "Janela de atendimento Grade de atendimento Capacidade Transportadoras Veículos …" at bounding box center [571, 271] width 1143 height 543
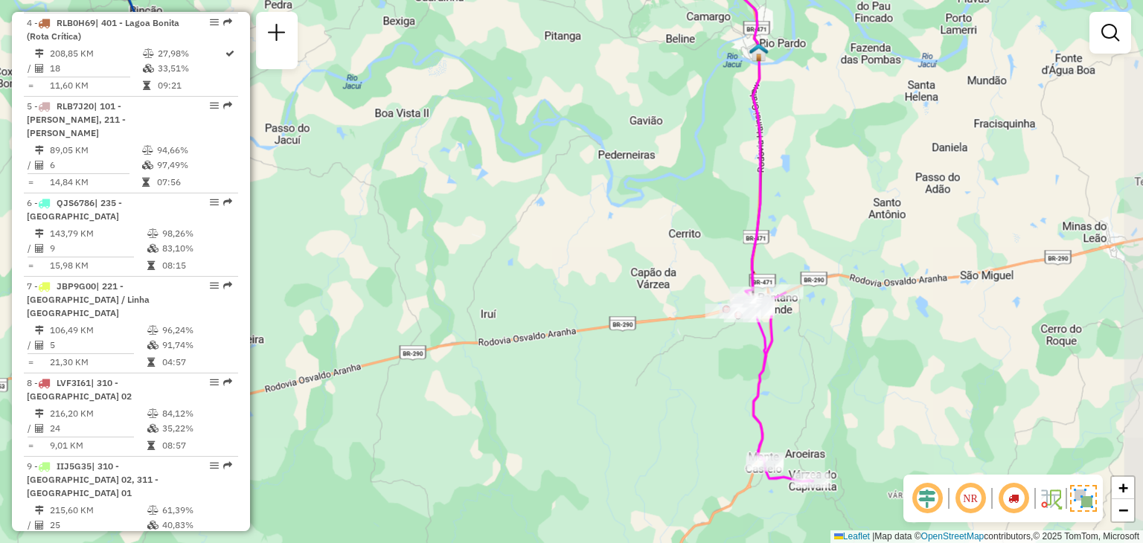
drag, startPoint x: 646, startPoint y: 226, endPoint x: 603, endPoint y: 451, distance: 229.7
click at [605, 512] on div "Janela de atendimento Grade de atendimento Capacidade Transportadoras Veículos …" at bounding box center [571, 271] width 1143 height 543
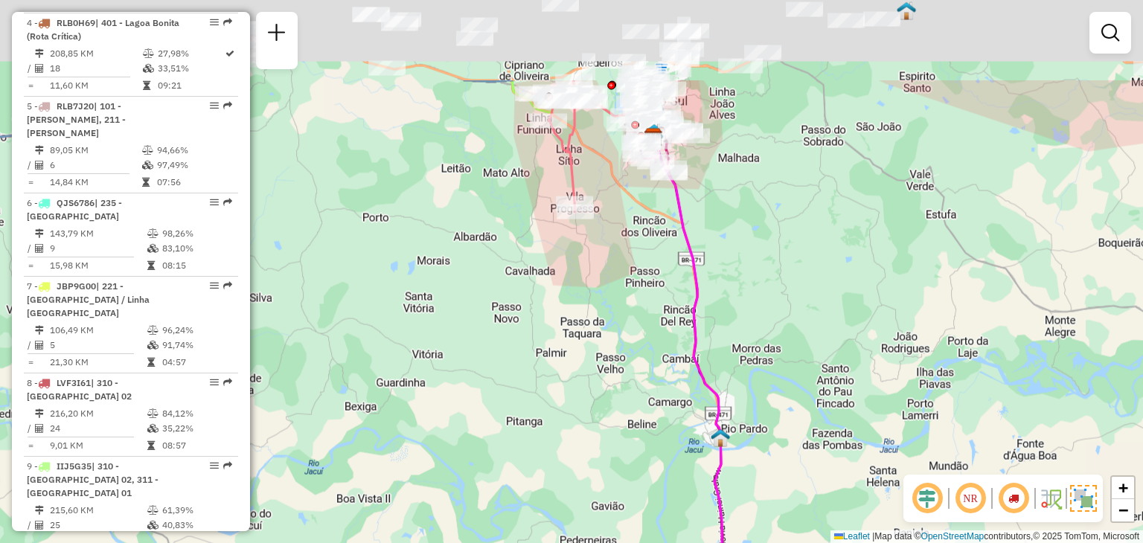
drag, startPoint x: 625, startPoint y: 348, endPoint x: 643, endPoint y: 533, distance: 185.5
click at [643, 533] on div "Janela de atendimento Grade de atendimento Capacidade Transportadoras Veículos …" at bounding box center [571, 271] width 1143 height 543
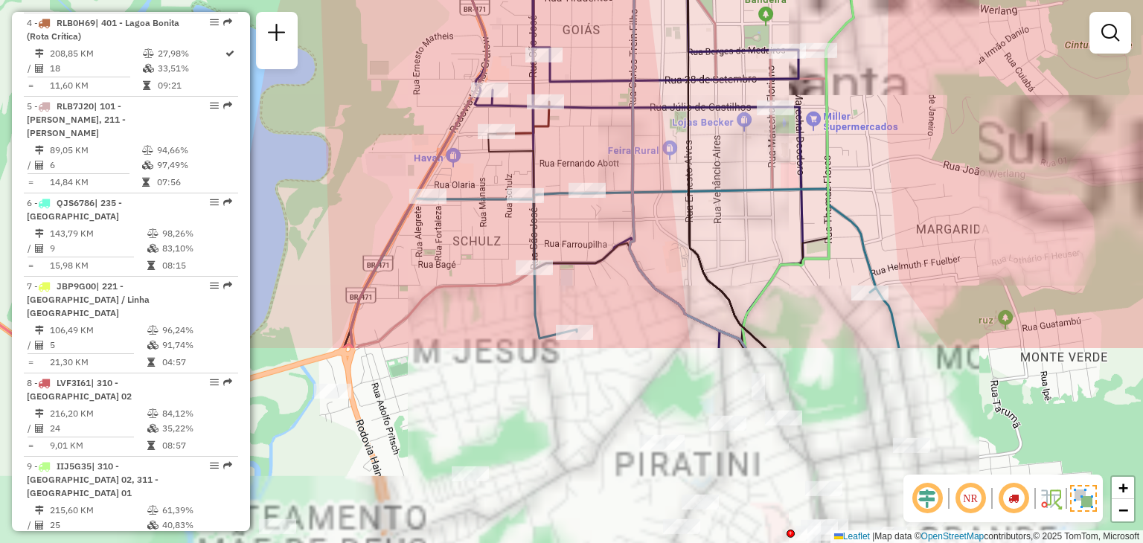
drag, startPoint x: 670, startPoint y: 342, endPoint x: 634, endPoint y: 94, distance: 251.3
click at [634, 94] on icon at bounding box center [624, 22] width 243 height 652
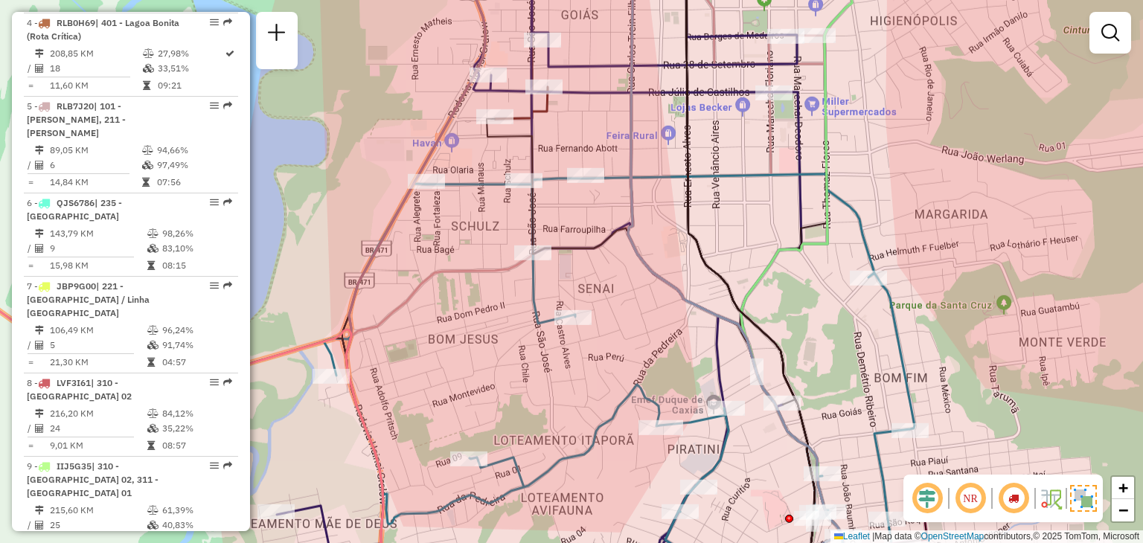
drag, startPoint x: 663, startPoint y: 278, endPoint x: 647, endPoint y: 110, distance: 168.2
click at [647, 109] on icon at bounding box center [735, 257] width 214 height 652
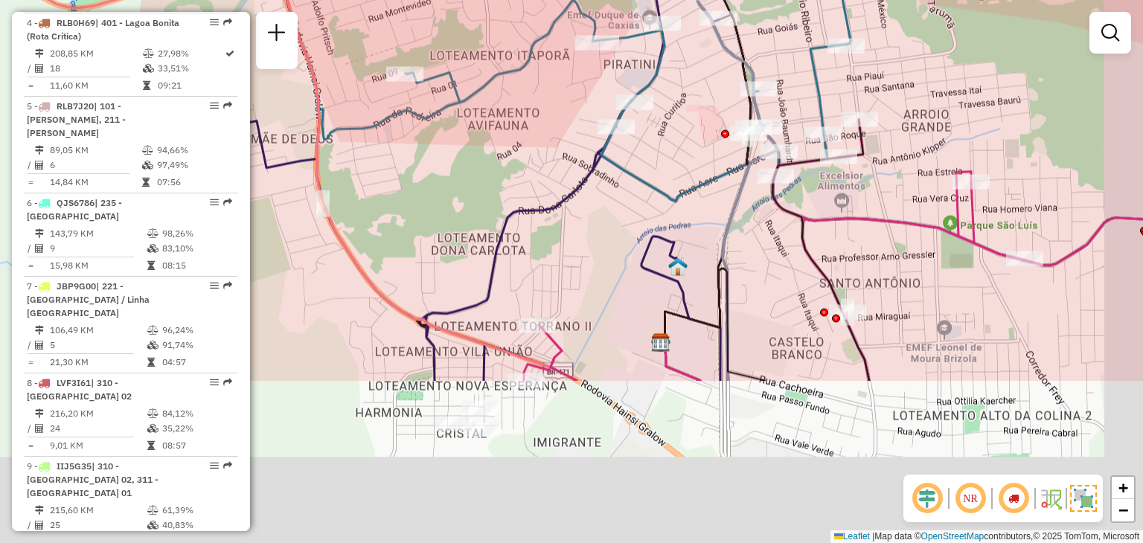
drag, startPoint x: 642, startPoint y: 379, endPoint x: 602, endPoint y: 195, distance: 188.2
click at [593, 162] on icon at bounding box center [695, 55] width 965 height 652
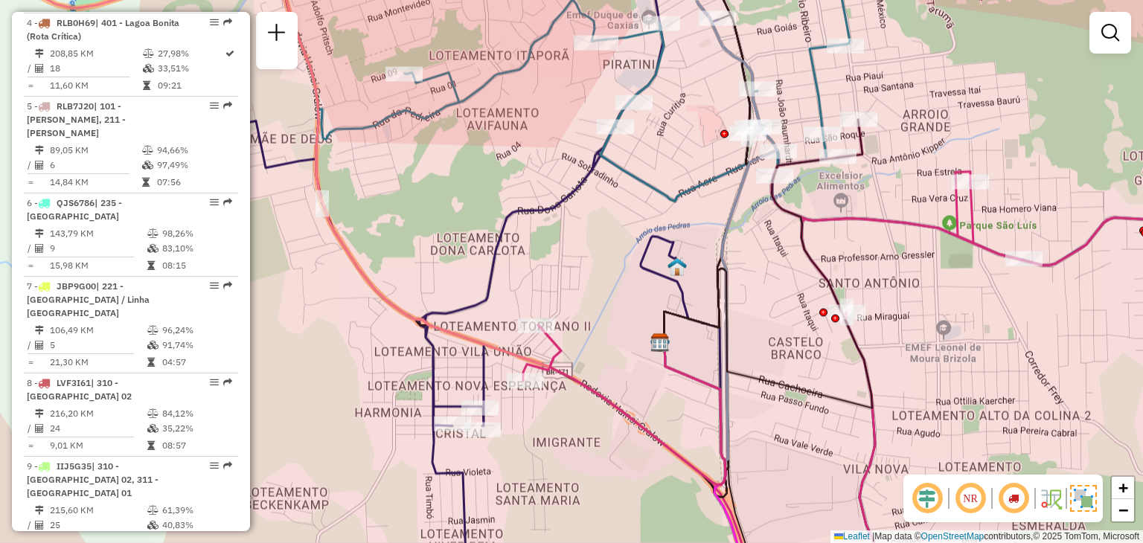
click at [686, 263] on div "Janela de atendimento Grade de atendimento Capacidade Transportadoras Veículos …" at bounding box center [571, 271] width 1143 height 543
click at [680, 269] on img at bounding box center [677, 267] width 19 height 19
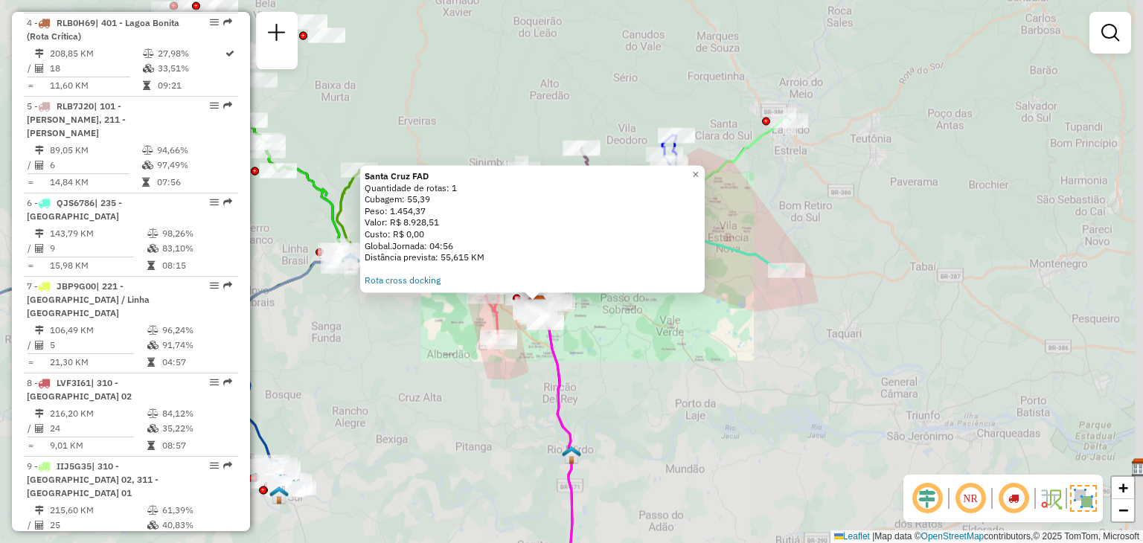
drag, startPoint x: 491, startPoint y: 417, endPoint x: 593, endPoint y: 303, distance: 152.9
click at [593, 303] on div "Santa Cruz FAD Quantidade de rotas: 1 Cubagem: 55,39 Peso: 1.454,37 Valor: R$ 8…" at bounding box center [571, 271] width 1143 height 543
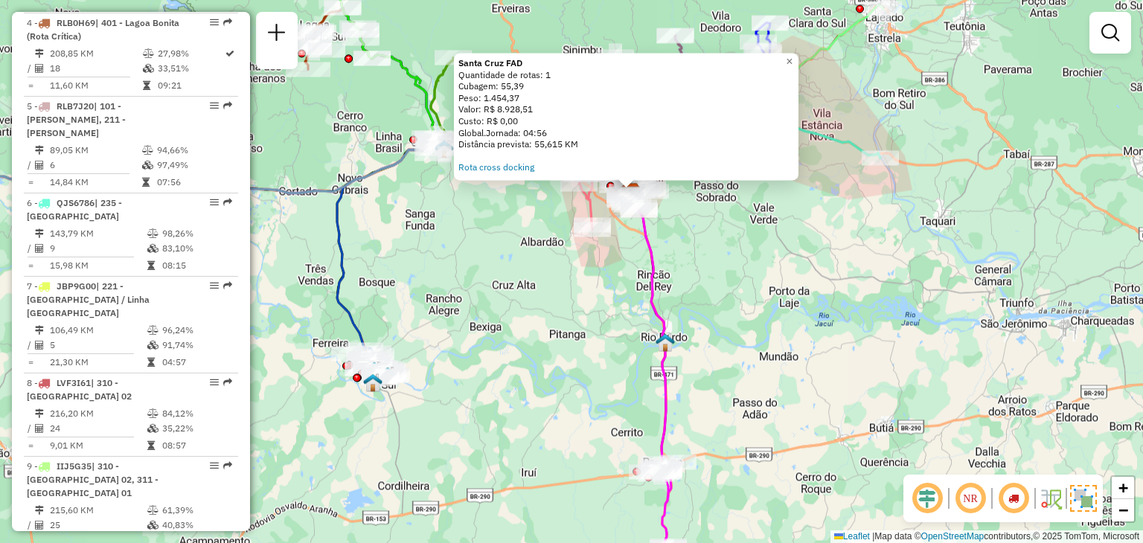
click at [587, 319] on div "Santa Cruz FAD Quantidade de rotas: 1 Cubagem: 55,39 Peso: 1.454,37 Valor: R$ 8…" at bounding box center [571, 271] width 1143 height 543
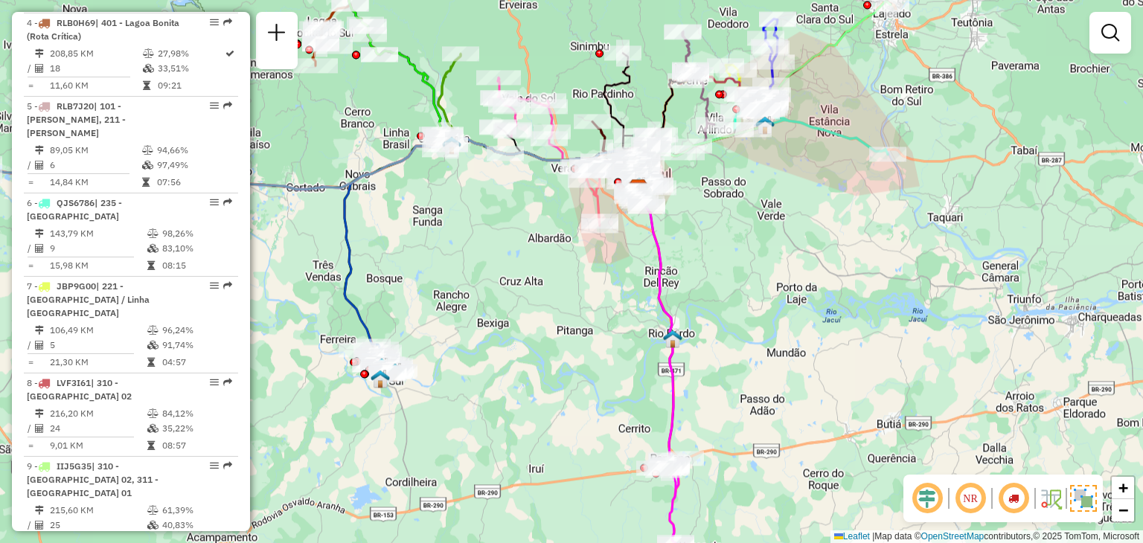
drag, startPoint x: 517, startPoint y: 341, endPoint x: 564, endPoint y: 264, distance: 90.5
click at [564, 264] on div "Janela de atendimento Grade de atendimento Capacidade Transportadoras Veículos …" at bounding box center [571, 271] width 1143 height 543
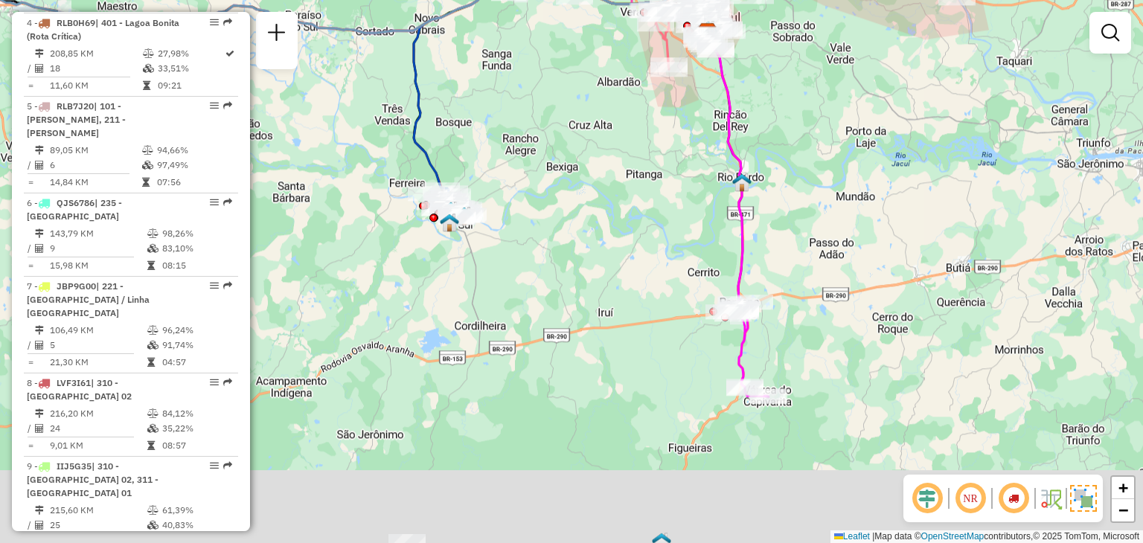
drag, startPoint x: 518, startPoint y: 336, endPoint x: 548, endPoint y: 252, distance: 89.2
click at [548, 252] on div "Janela de atendimento Grade de atendimento Capacidade Transportadoras Veículos …" at bounding box center [571, 271] width 1143 height 543
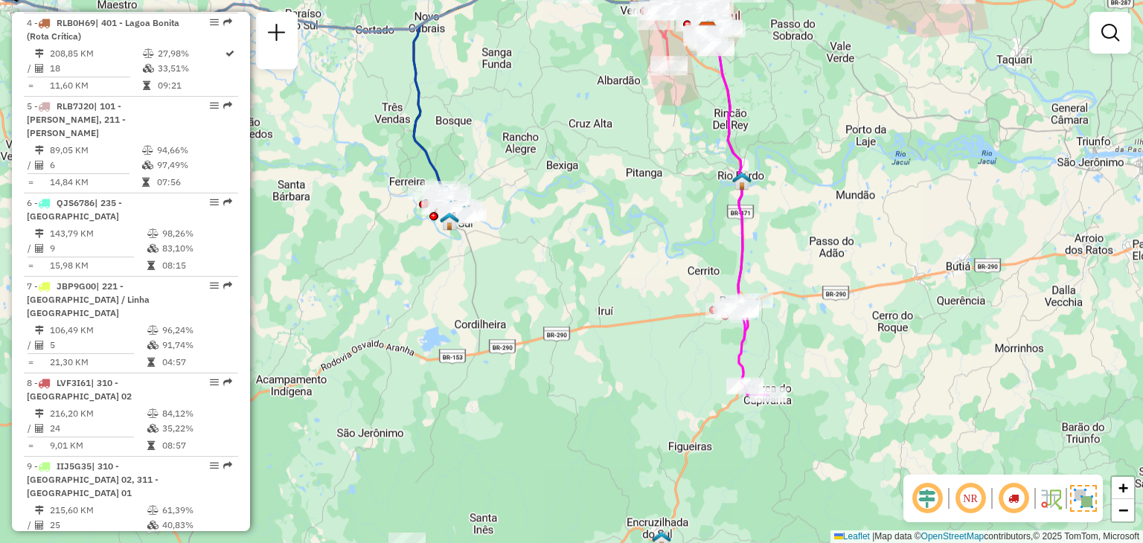
click at [447, 226] on img at bounding box center [449, 220] width 19 height 19
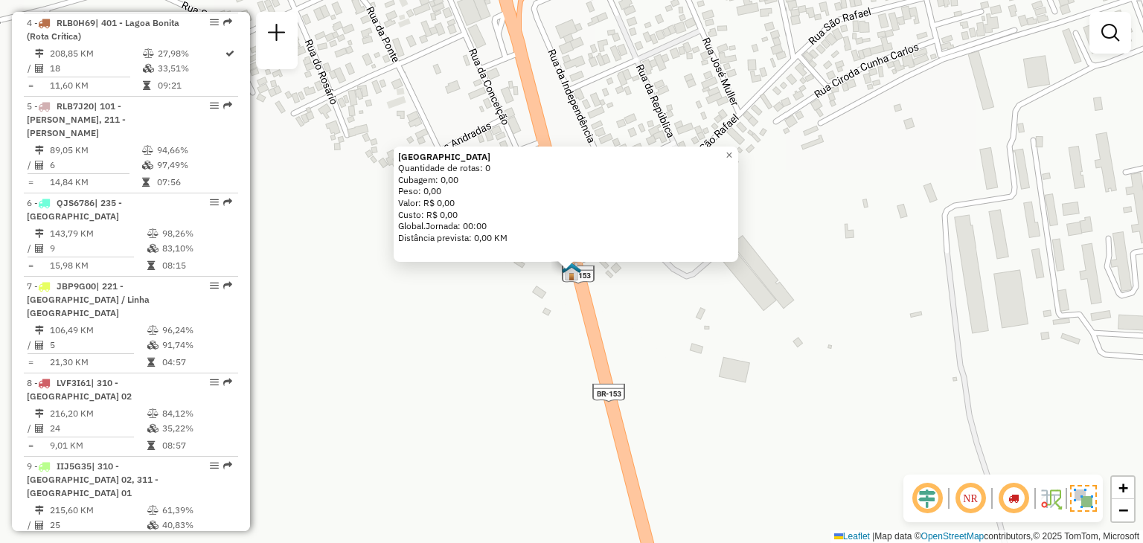
drag, startPoint x: 688, startPoint y: 392, endPoint x: 578, endPoint y: 255, distance: 175.8
click at [682, 380] on div "[GEOGRAPHIC_DATA] Quantidade de rotas: 0 Cubagem: 0,00 Peso: 0,00 Valor: R$ 0,0…" at bounding box center [571, 271] width 1143 height 543
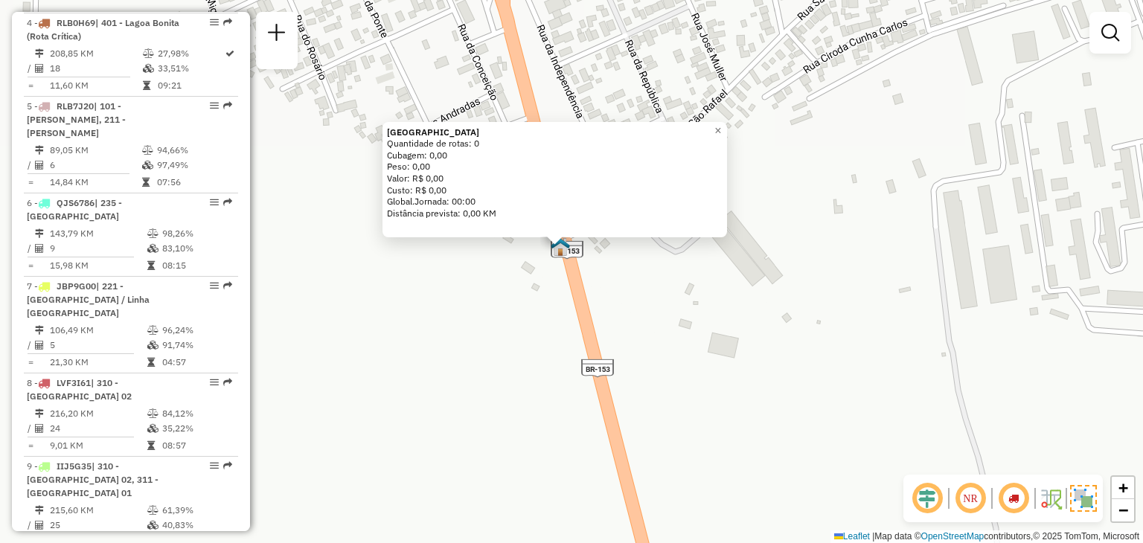
drag, startPoint x: 520, startPoint y: 308, endPoint x: 522, endPoint y: 277, distance: 31.3
click at [520, 307] on div "[GEOGRAPHIC_DATA] Quantidade de rotas: 0 Cubagem: 0,00 Peso: 0,00 Valor: R$ 0,0…" at bounding box center [571, 271] width 1143 height 543
drag, startPoint x: 433, startPoint y: 75, endPoint x: 520, endPoint y: 131, distance: 103.5
click at [494, 141] on div "[GEOGRAPHIC_DATA] Quantidade de rotas: 0 Cubagem: 0,00 Peso: 0,00 Valor: R$ 0,0…" at bounding box center [571, 271] width 1143 height 543
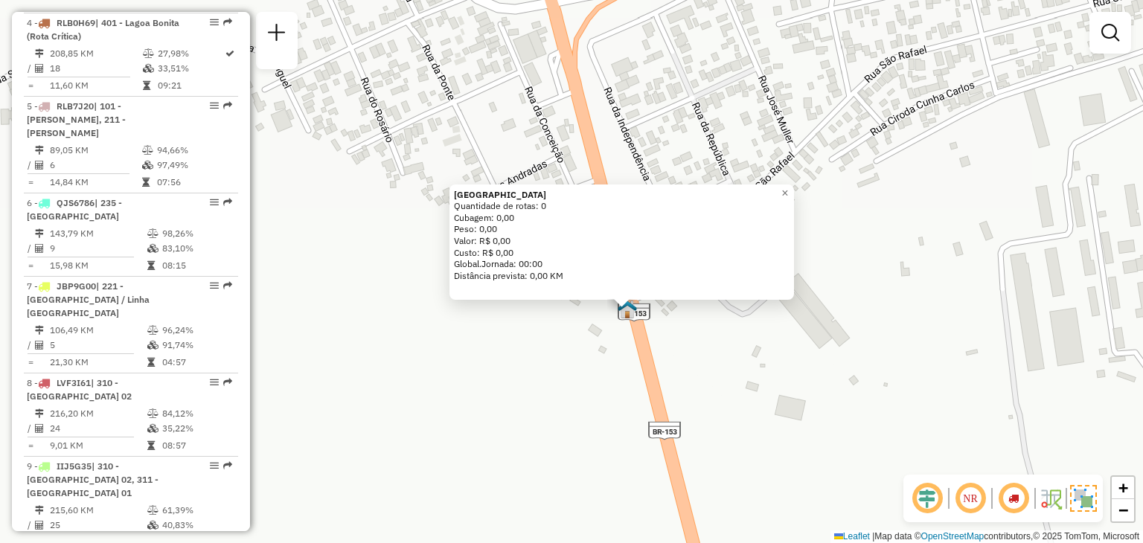
drag, startPoint x: 543, startPoint y: 371, endPoint x: 540, endPoint y: 363, distance: 8.7
click at [540, 367] on div "[GEOGRAPHIC_DATA] Quantidade de rotas: 0 Cubagem: 0,00 Peso: 0,00 Valor: R$ 0,0…" at bounding box center [571, 271] width 1143 height 543
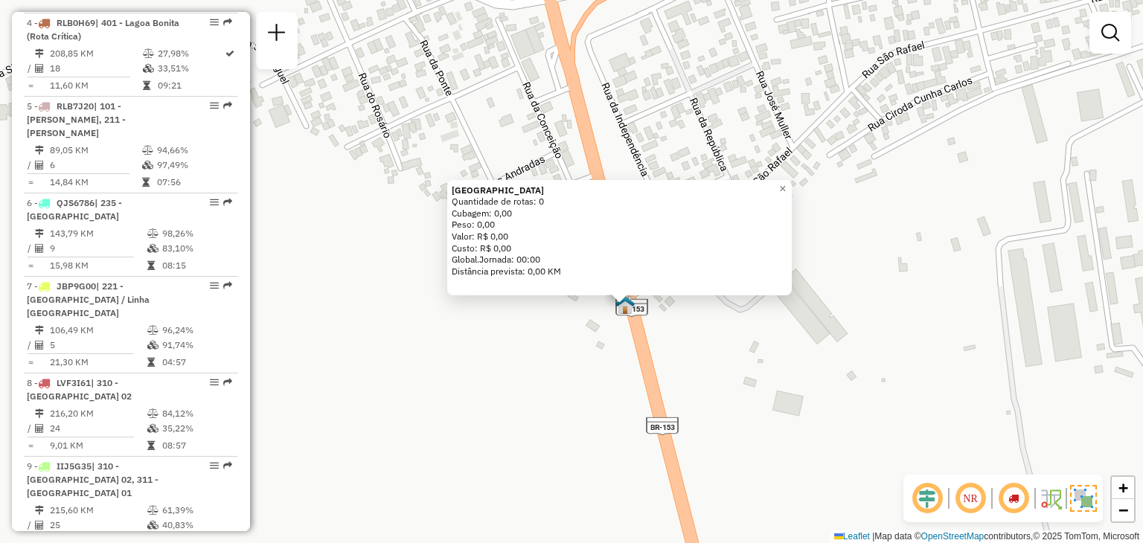
click at [520, 108] on div "[GEOGRAPHIC_DATA] Quantidade de rotas: 0 Cubagem: 0,00 Peso: 0,00 Valor: R$ 0,0…" at bounding box center [571, 271] width 1143 height 543
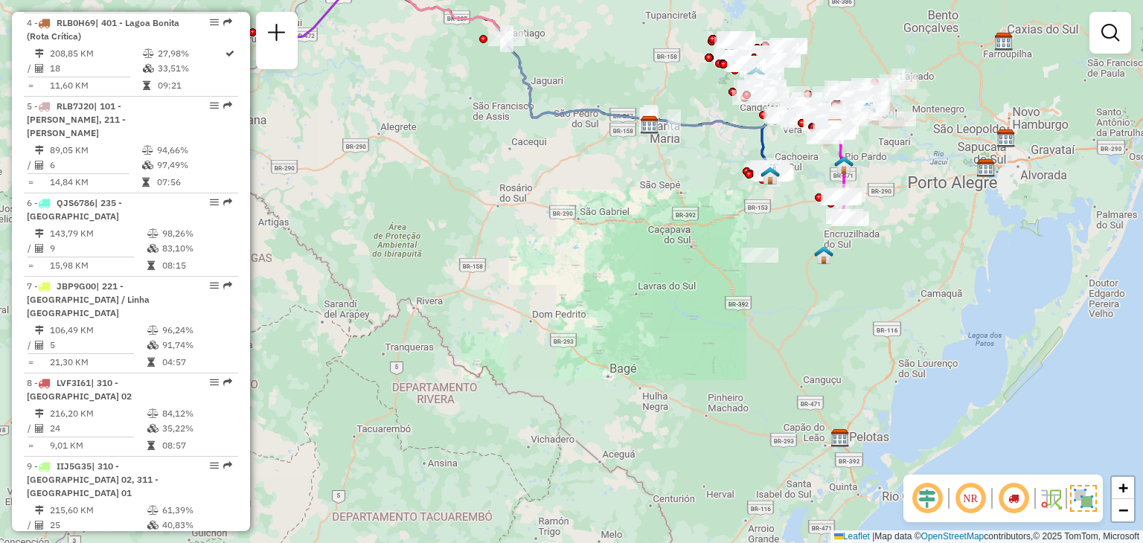
drag, startPoint x: 867, startPoint y: 197, endPoint x: 796, endPoint y: 202, distance: 71.7
click at [791, 206] on div "Rota 22 - Placa LON0F07 41813515 - BAR DO DEMA Rota 27 - Placa JBQ0E09 41810024…" at bounding box center [571, 271] width 1143 height 543
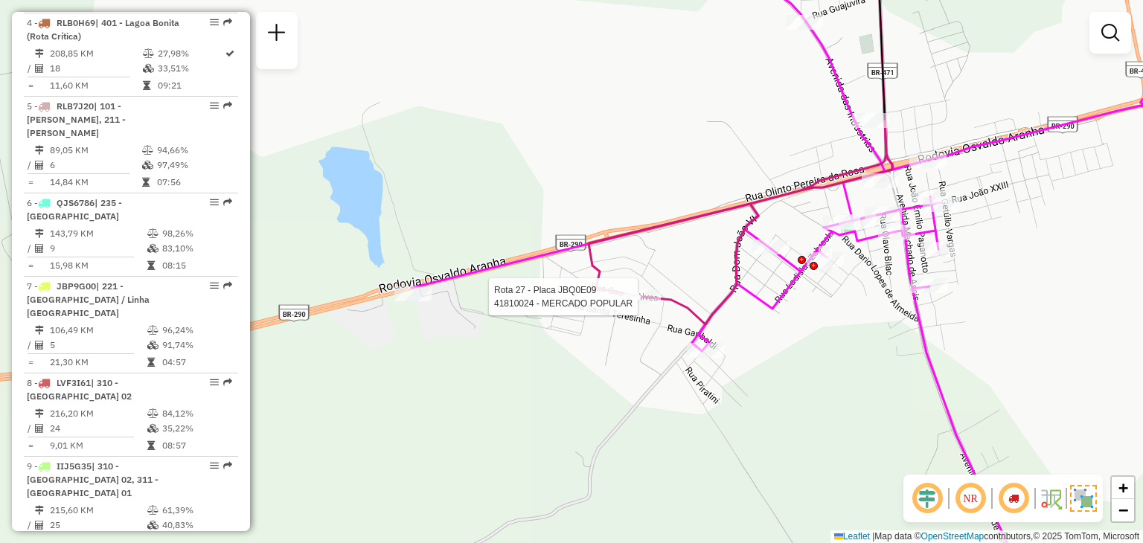
select select "**********"
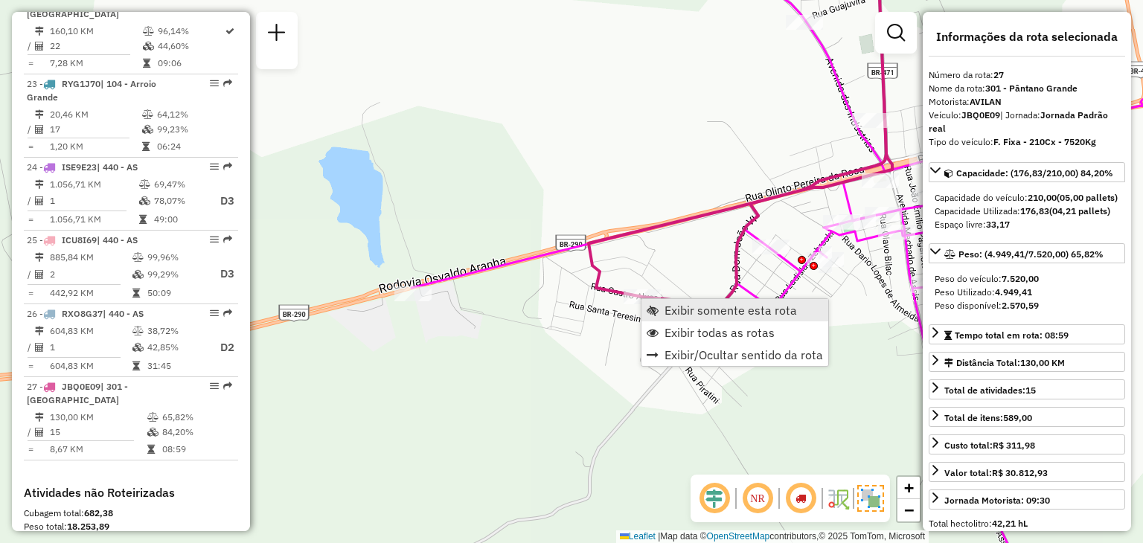
scroll to position [2540, 0]
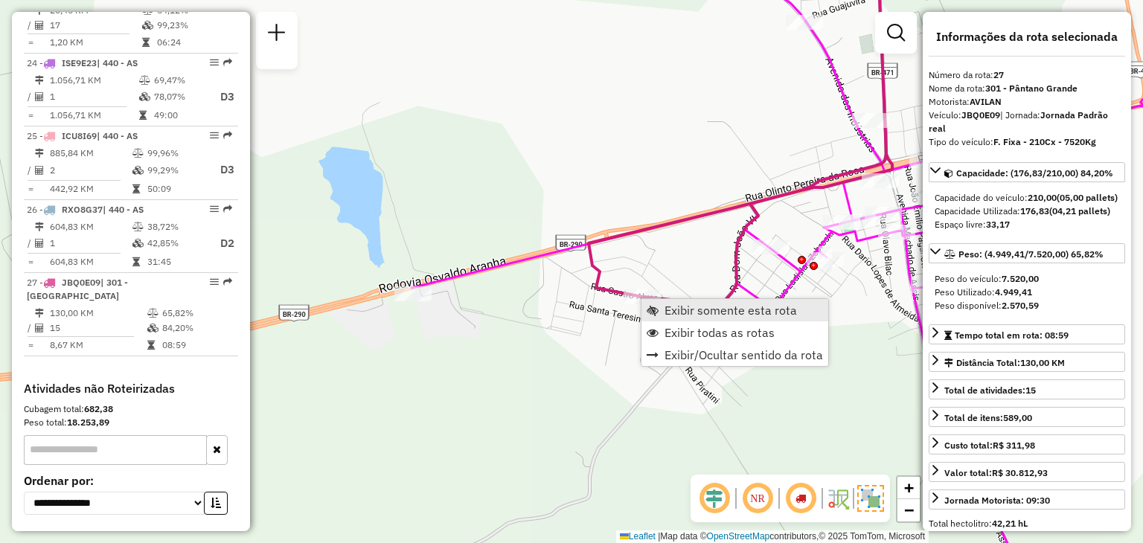
click at [661, 313] on link "Exibir somente esta rota" at bounding box center [735, 310] width 187 height 22
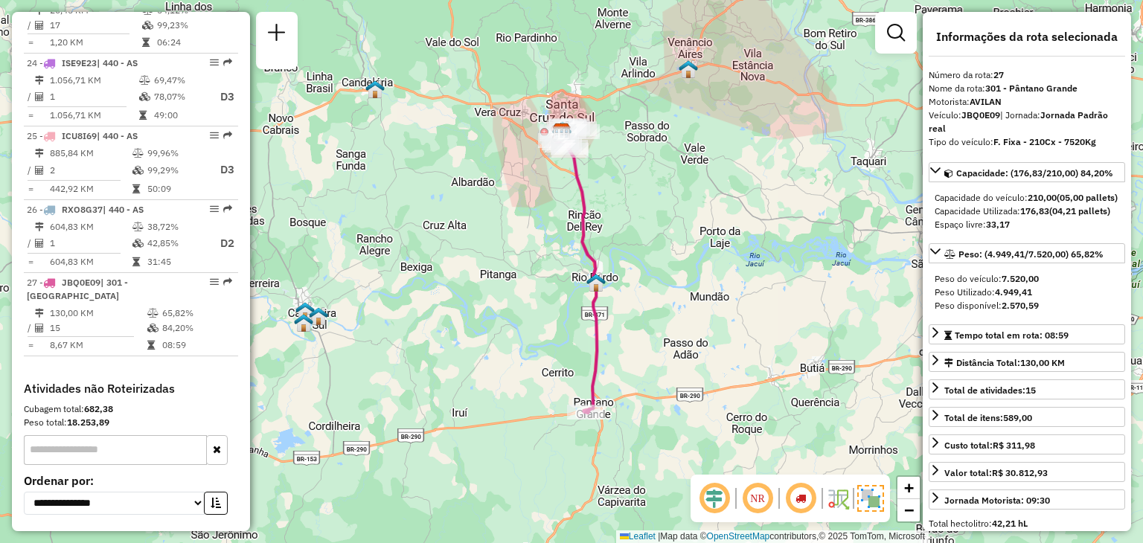
drag, startPoint x: 616, startPoint y: 174, endPoint x: 628, endPoint y: 160, distance: 19.0
click at [628, 160] on div "Janela de atendimento Grade de atendimento Capacidade Transportadoras Veículos …" at bounding box center [571, 271] width 1143 height 543
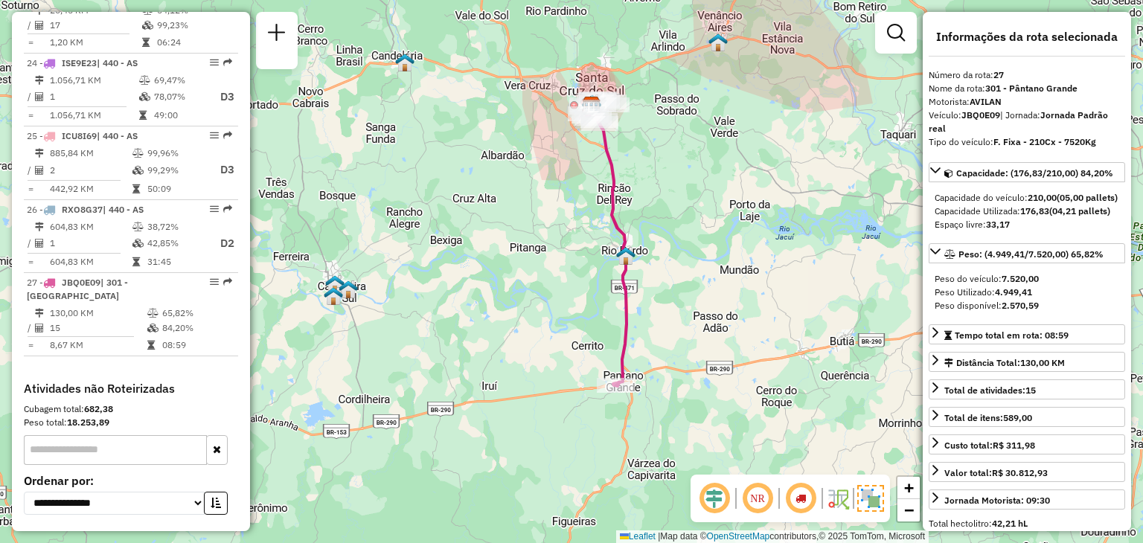
drag, startPoint x: 698, startPoint y: 170, endPoint x: 720, endPoint y: 159, distance: 25.3
click at [720, 159] on div "Janela de atendimento Grade de atendimento Capacidade Transportadoras Veículos …" at bounding box center [571, 271] width 1143 height 543
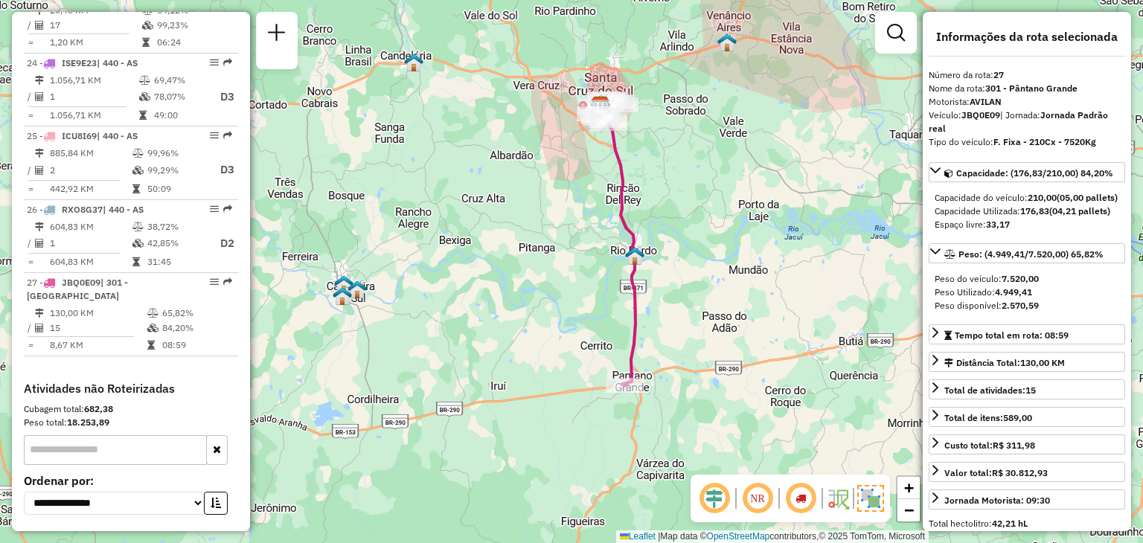
drag, startPoint x: 561, startPoint y: 316, endPoint x: 569, endPoint y: 284, distance: 33.6
click at [561, 316] on div "Janela de atendimento Grade de atendimento Capacidade Transportadoras Veículos …" at bounding box center [571, 271] width 1143 height 543
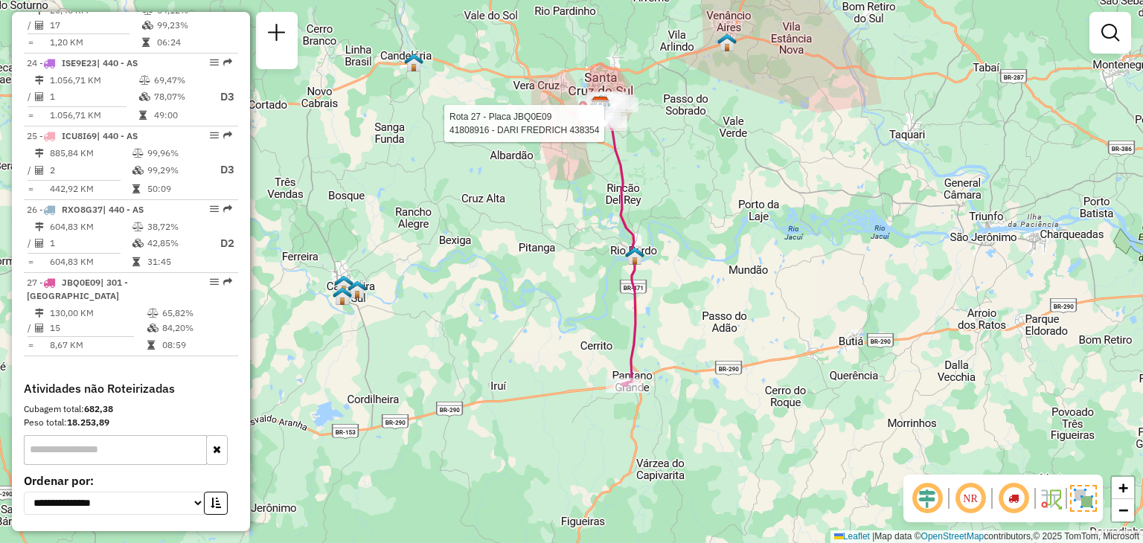
select select "**********"
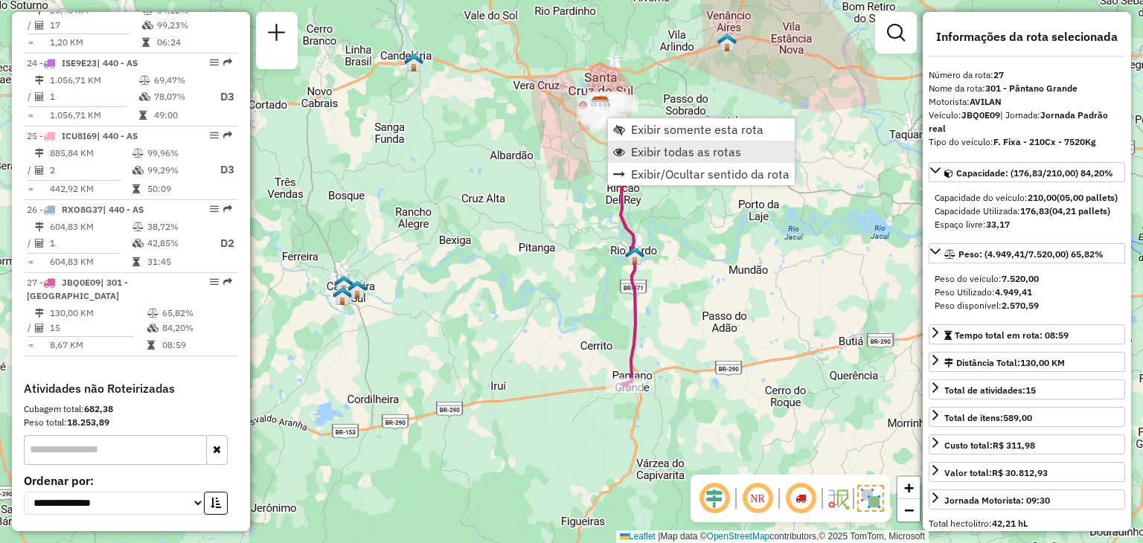
click at [647, 153] on span "Exibir todas as rotas" at bounding box center [686, 152] width 110 height 12
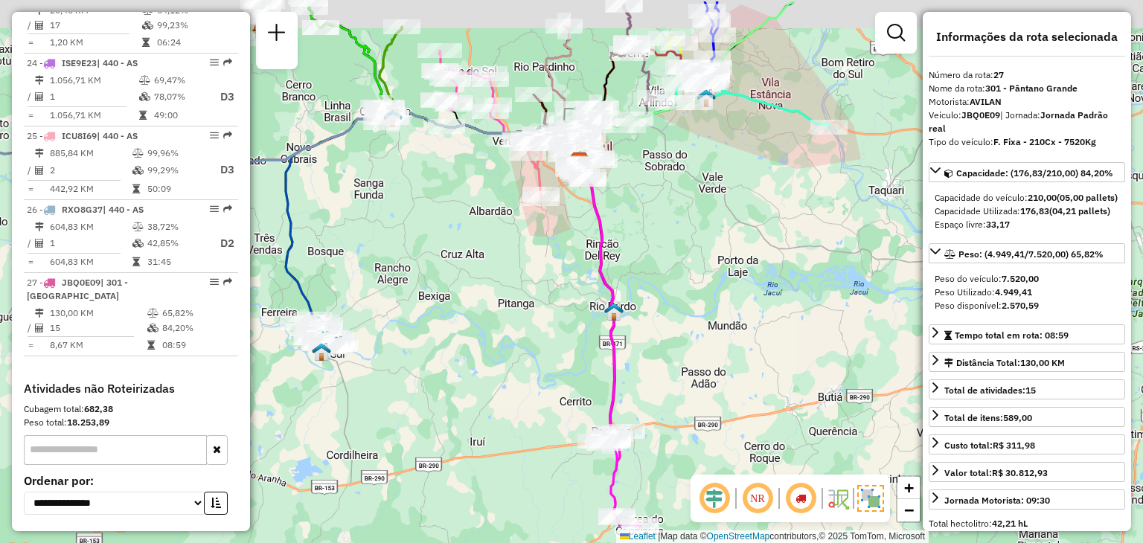
drag, startPoint x: 573, startPoint y: 243, endPoint x: 597, endPoint y: 249, distance: 24.4
click at [547, 312] on div "Janela de atendimento Grade de atendimento Capacidade Transportadoras Veículos …" at bounding box center [571, 271] width 1143 height 543
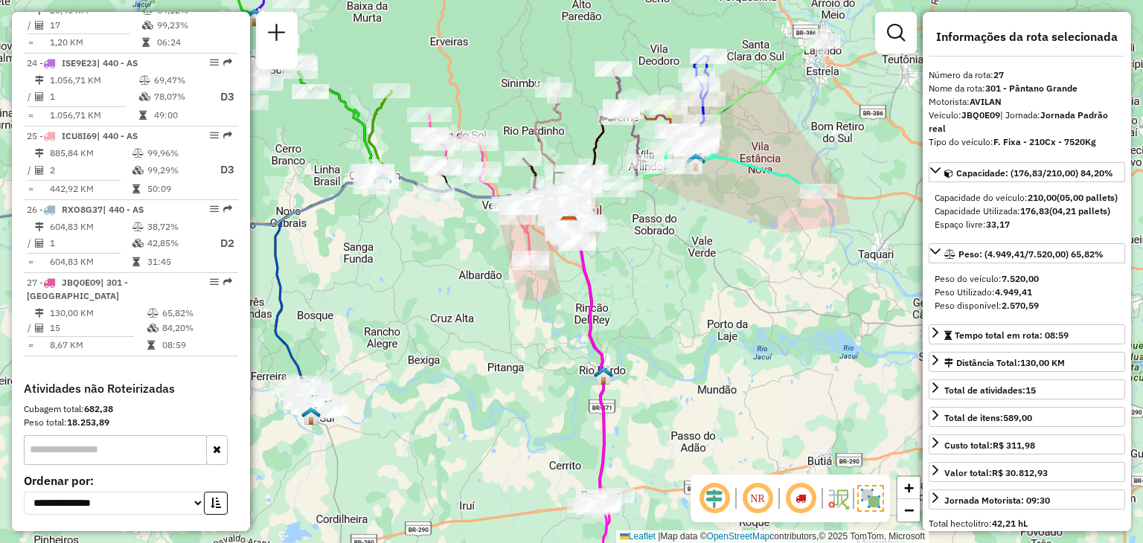
drag, startPoint x: 605, startPoint y: 235, endPoint x: 721, endPoint y: 209, distance: 118.9
click at [602, 275] on div "Janela de atendimento Grade de atendimento Capacidade Transportadoras Veículos …" at bounding box center [571, 271] width 1143 height 543
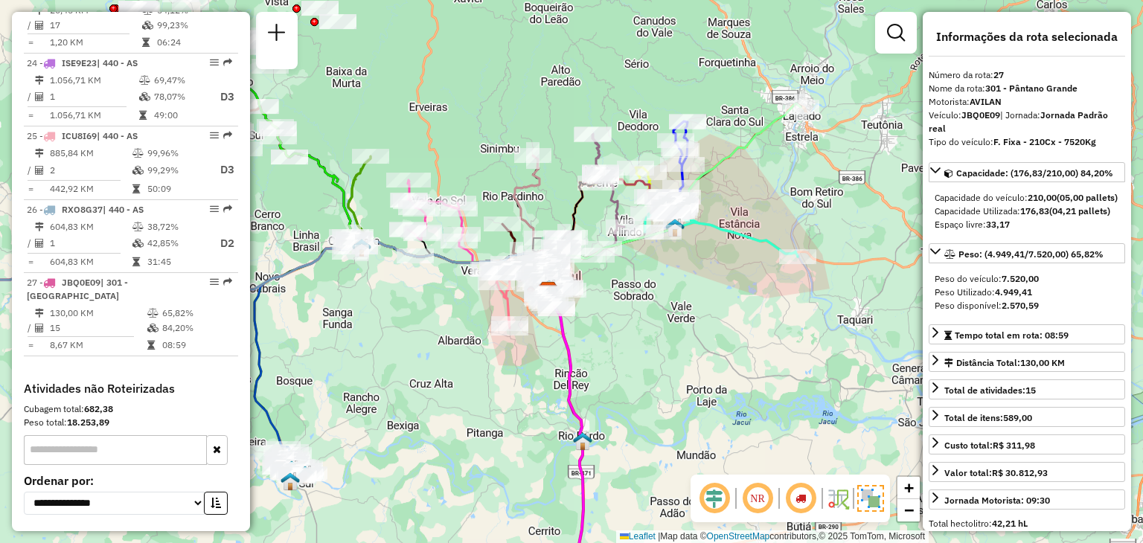
drag, startPoint x: 727, startPoint y: 219, endPoint x: 705, endPoint y: 272, distance: 57.4
click at [705, 272] on div "Janela de atendimento Grade de atendimento Capacidade Transportadoras Veículos …" at bounding box center [571, 271] width 1143 height 543
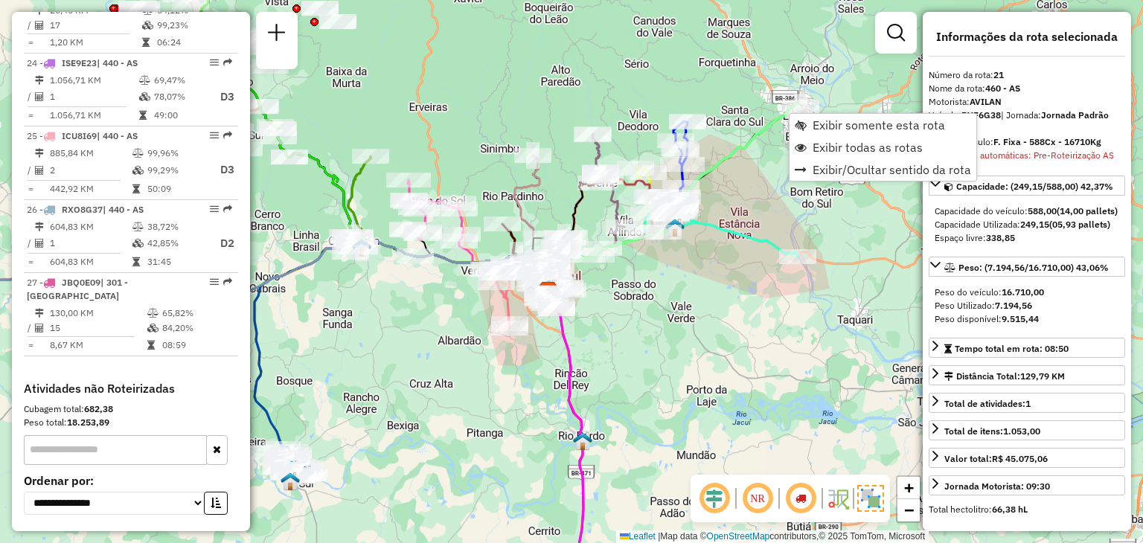
scroll to position [2262, 0]
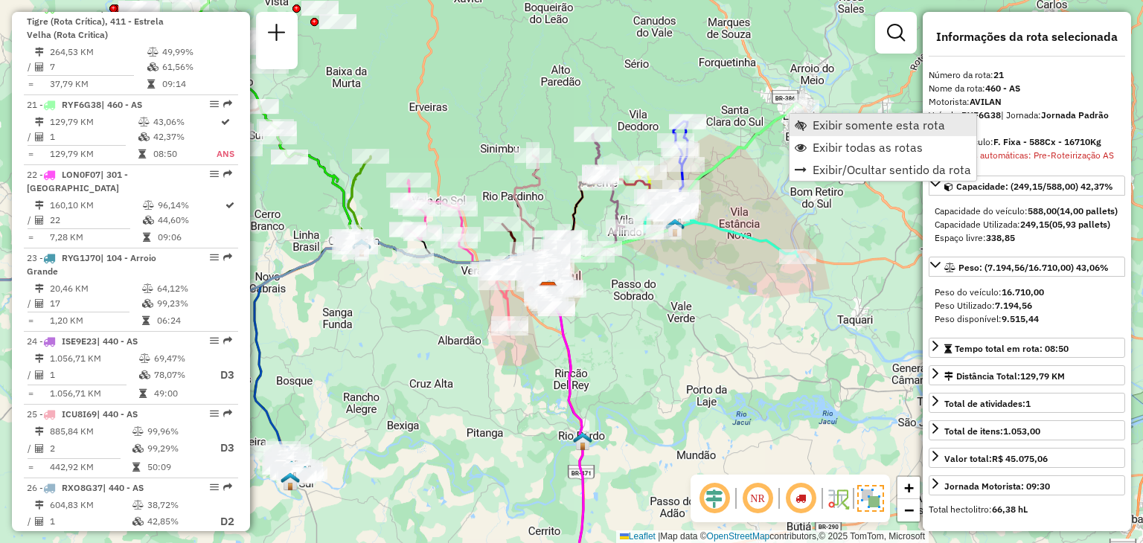
click at [801, 129] on span "Exibir somente esta rota" at bounding box center [801, 125] width 12 height 12
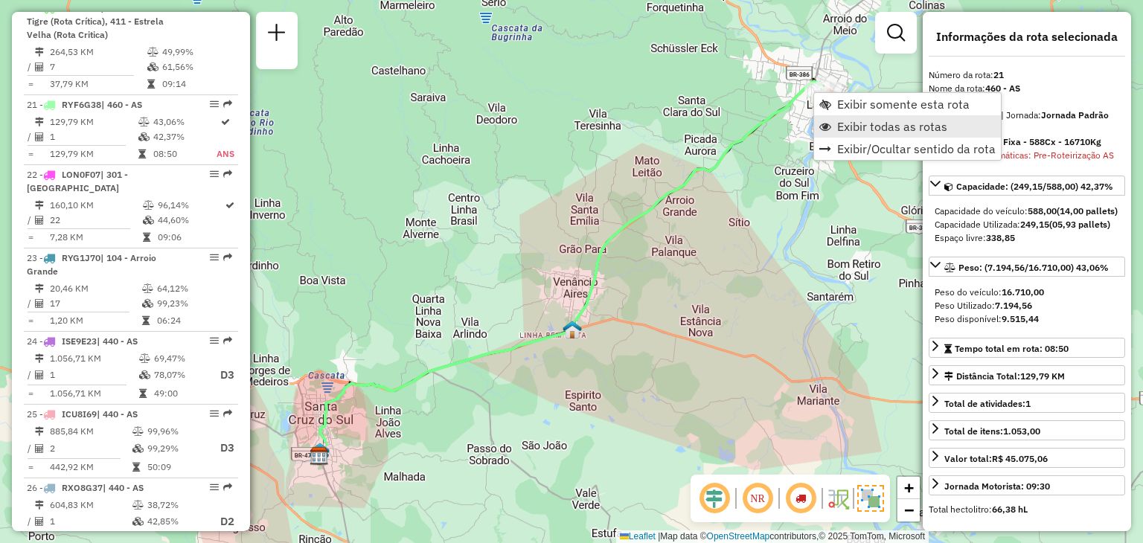
drag, startPoint x: 831, startPoint y: 118, endPoint x: 819, endPoint y: 134, distance: 19.7
click at [831, 120] on link "Exibir todas as rotas" at bounding box center [907, 126] width 187 height 22
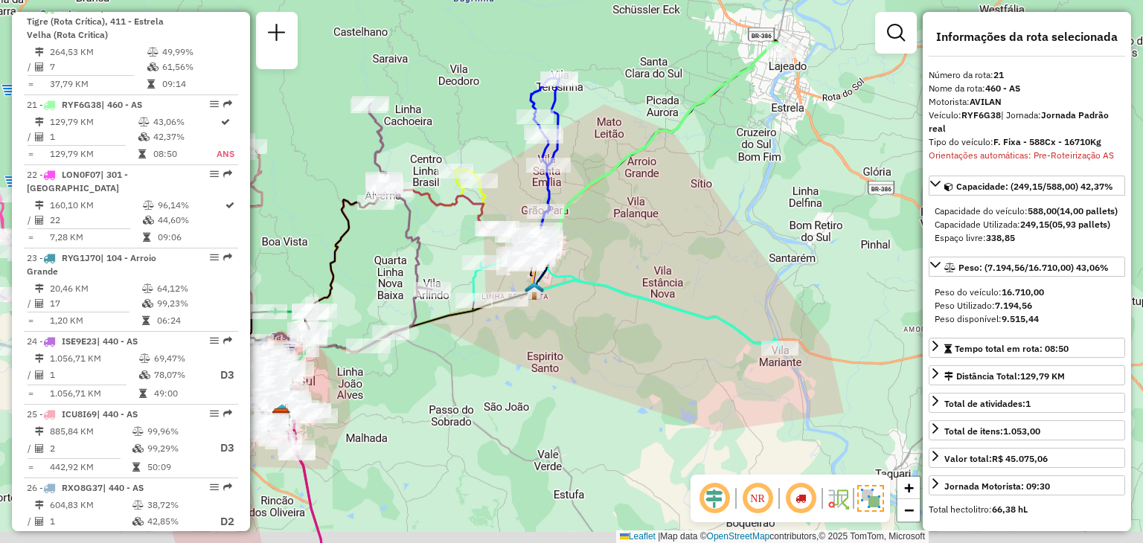
drag, startPoint x: 714, startPoint y: 165, endPoint x: 675, endPoint y: 126, distance: 55.3
click at [675, 126] on icon at bounding box center [533, 233] width 504 height 383
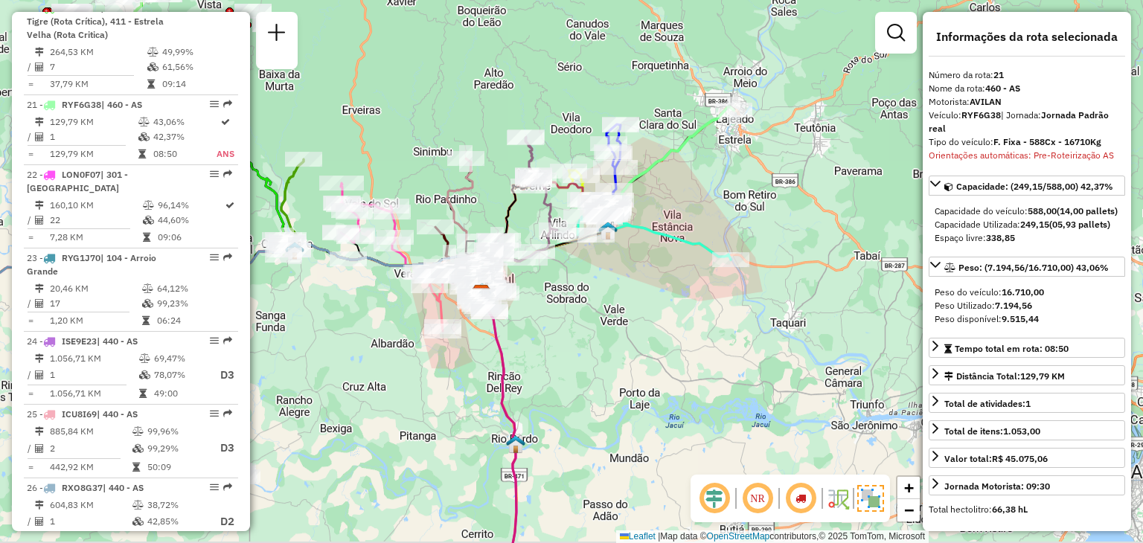
drag, startPoint x: 727, startPoint y: 200, endPoint x: 738, endPoint y: 180, distance: 22.0
click at [738, 180] on div "Janela de atendimento Grade de atendimento Capacidade Transportadoras Veículos …" at bounding box center [571, 271] width 1143 height 543
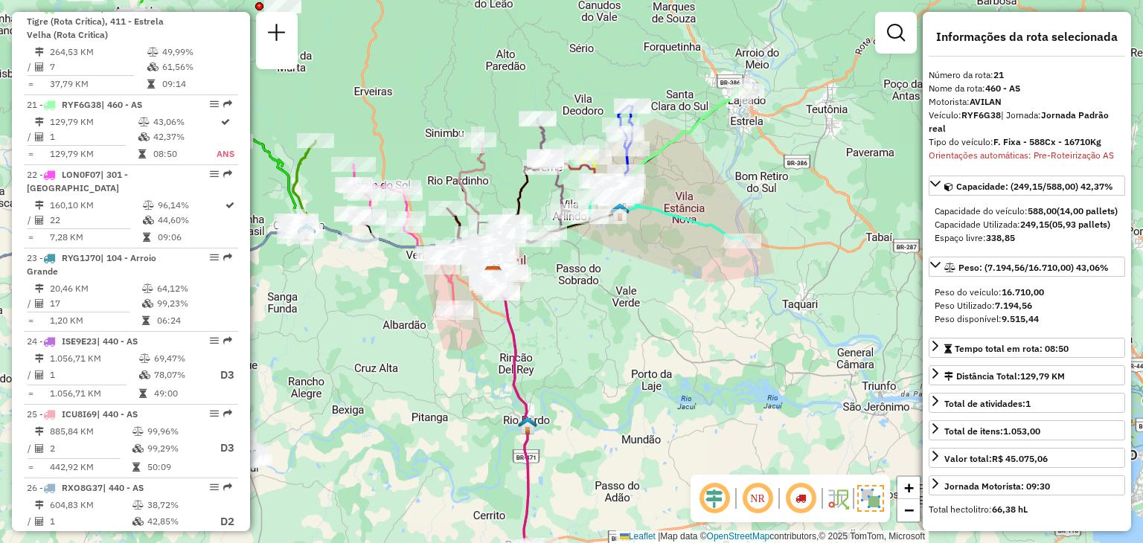
drag, startPoint x: 730, startPoint y: 221, endPoint x: 747, endPoint y: 205, distance: 24.2
click at [747, 205] on div "Janela de atendimento Grade de atendimento Capacidade Transportadoras Veículos …" at bounding box center [571, 271] width 1143 height 543
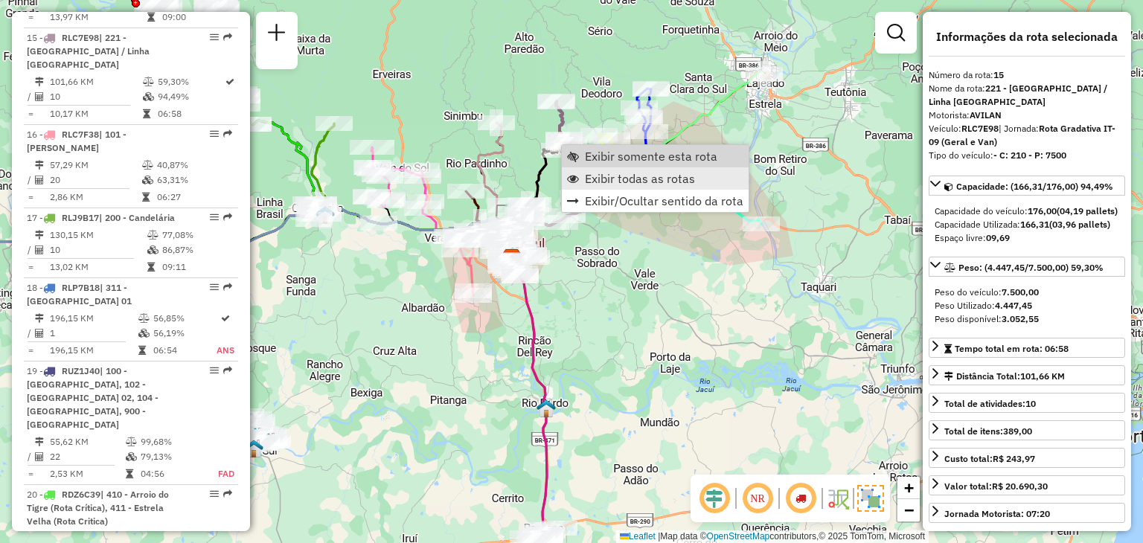
scroll to position [1748, 0]
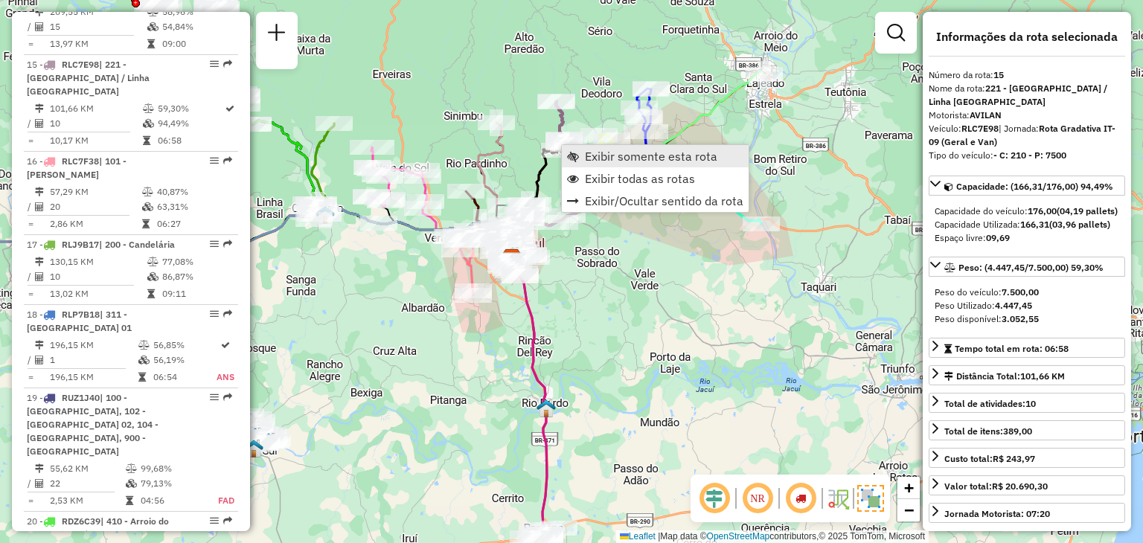
click at [604, 162] on span "Exibir somente esta rota" at bounding box center [651, 156] width 133 height 12
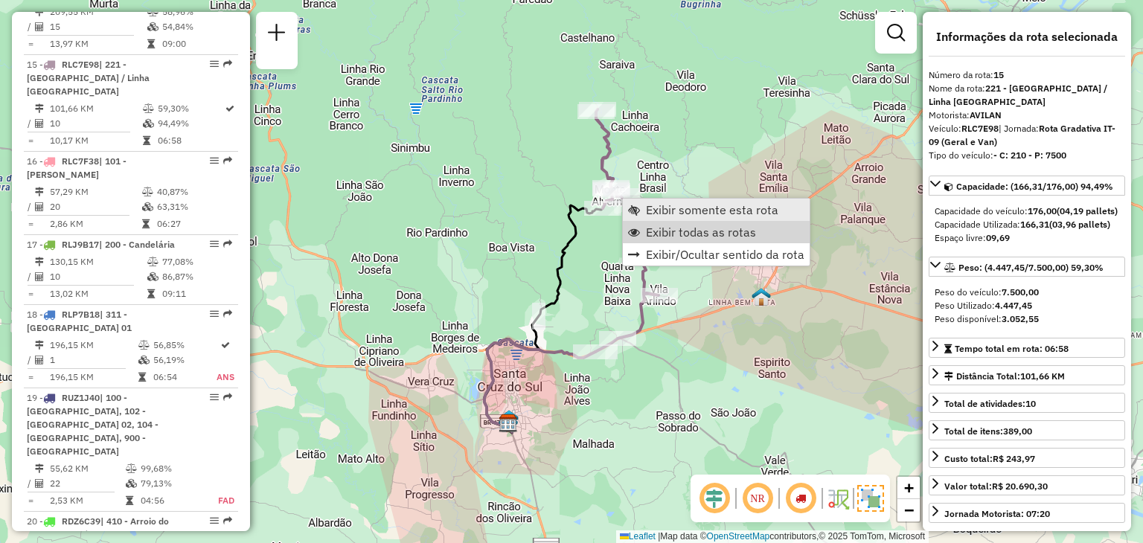
drag, startPoint x: 664, startPoint y: 230, endPoint x: 633, endPoint y: 210, distance: 37.2
click at [666, 231] on span "Exibir todas as rotas" at bounding box center [701, 232] width 110 height 12
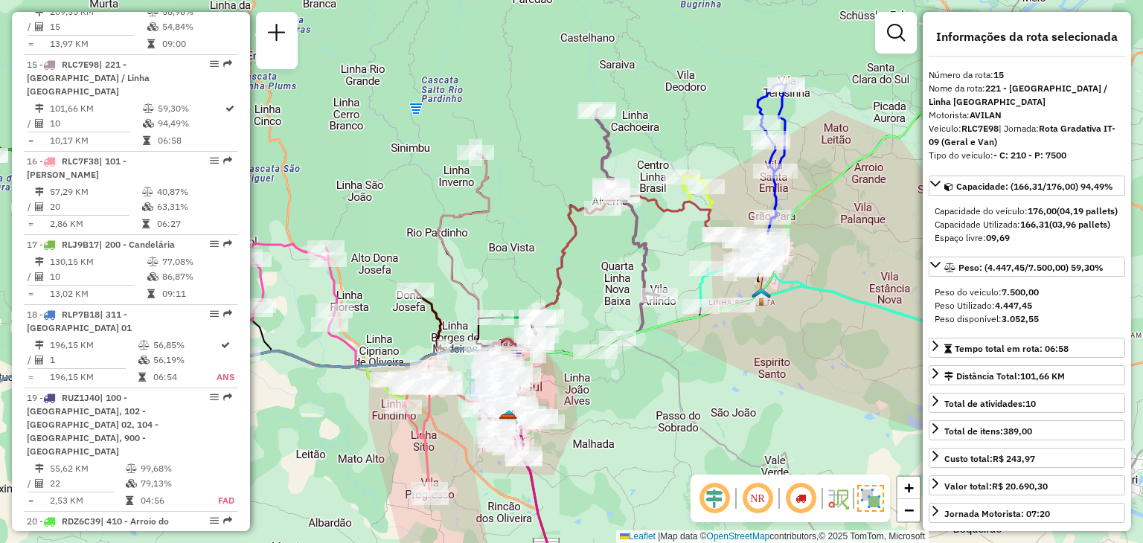
drag, startPoint x: 539, startPoint y: 165, endPoint x: 616, endPoint y: 126, distance: 86.6
click at [616, 127] on div "Janela de atendimento Grade de atendimento Capacidade Transportadoras Veículos …" at bounding box center [571, 271] width 1143 height 543
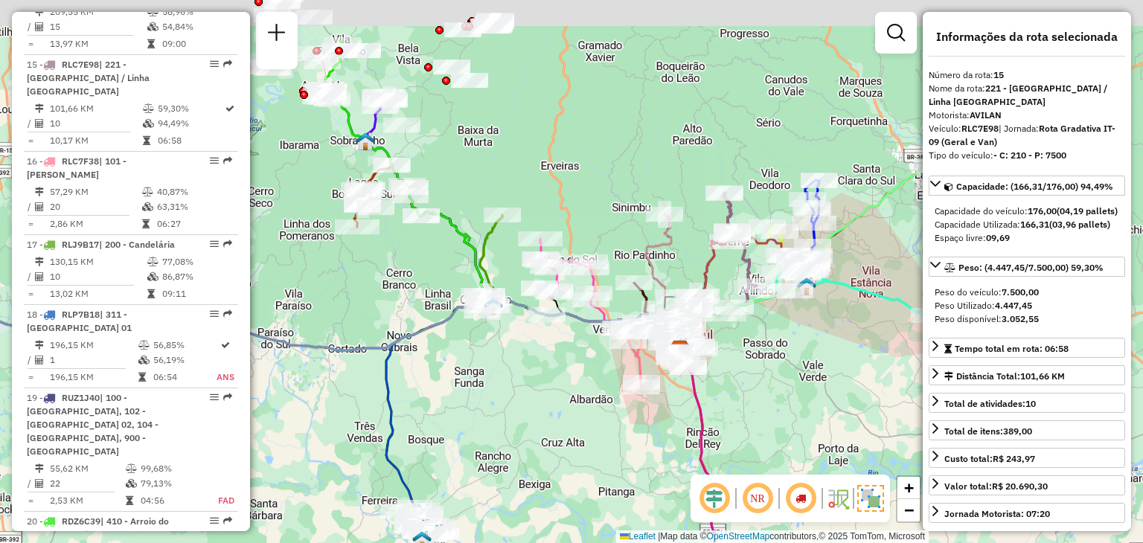
drag, startPoint x: 500, startPoint y: 101, endPoint x: 580, endPoint y: 196, distance: 123.6
click at [580, 196] on div "Janela de atendimento Grade de atendimento Capacidade Transportadoras Veículos …" at bounding box center [571, 271] width 1143 height 543
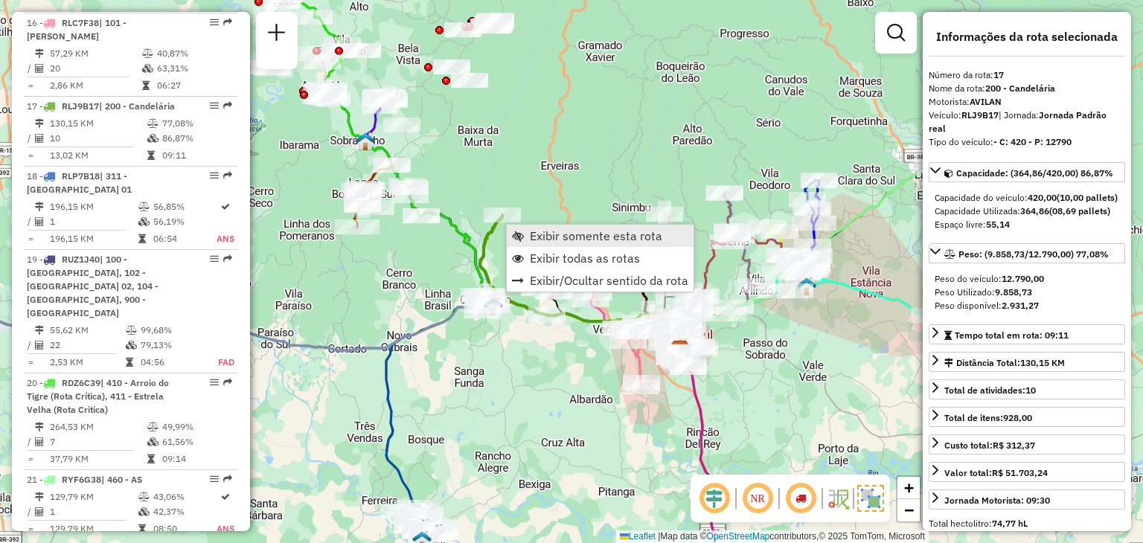
scroll to position [1901, 0]
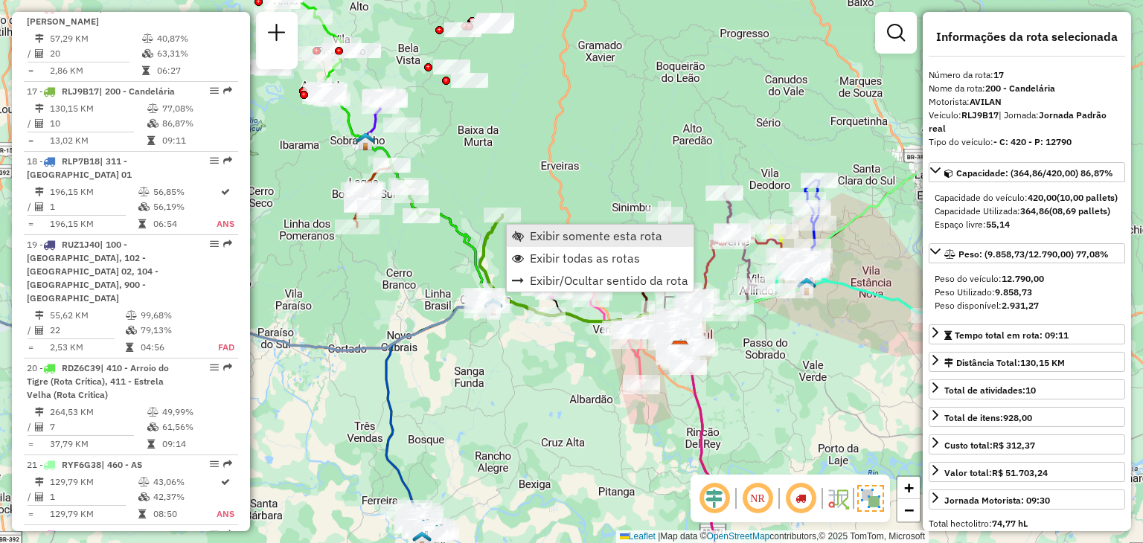
click at [540, 246] on link "Exibir somente esta rota" at bounding box center [600, 236] width 187 height 22
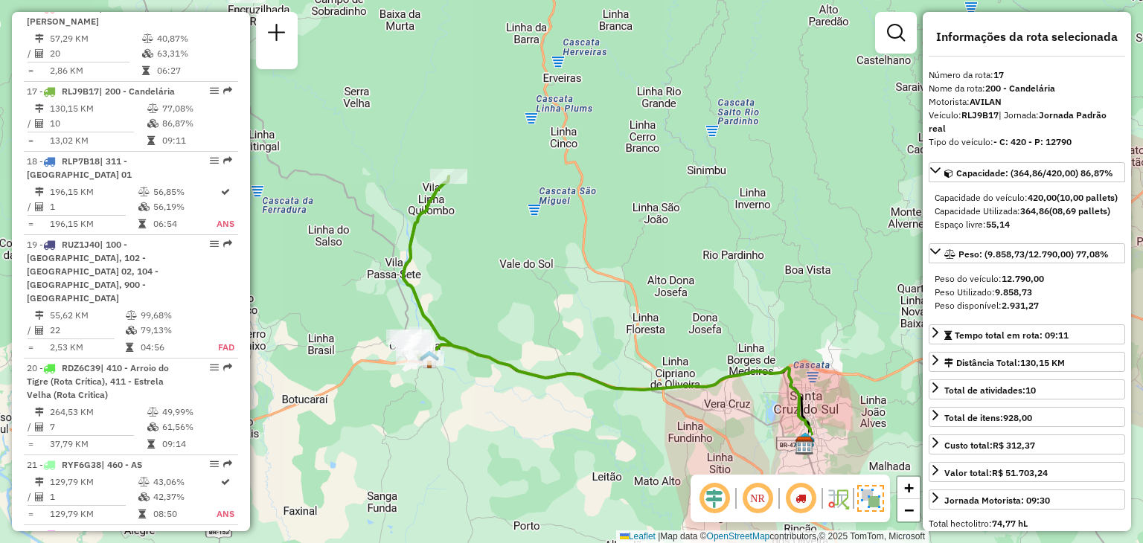
drag, startPoint x: 557, startPoint y: 260, endPoint x: 629, endPoint y: 316, distance: 91.7
click at [629, 316] on div "Janela de atendimento Grade de atendimento Capacidade Transportadoras Veículos …" at bounding box center [571, 271] width 1143 height 543
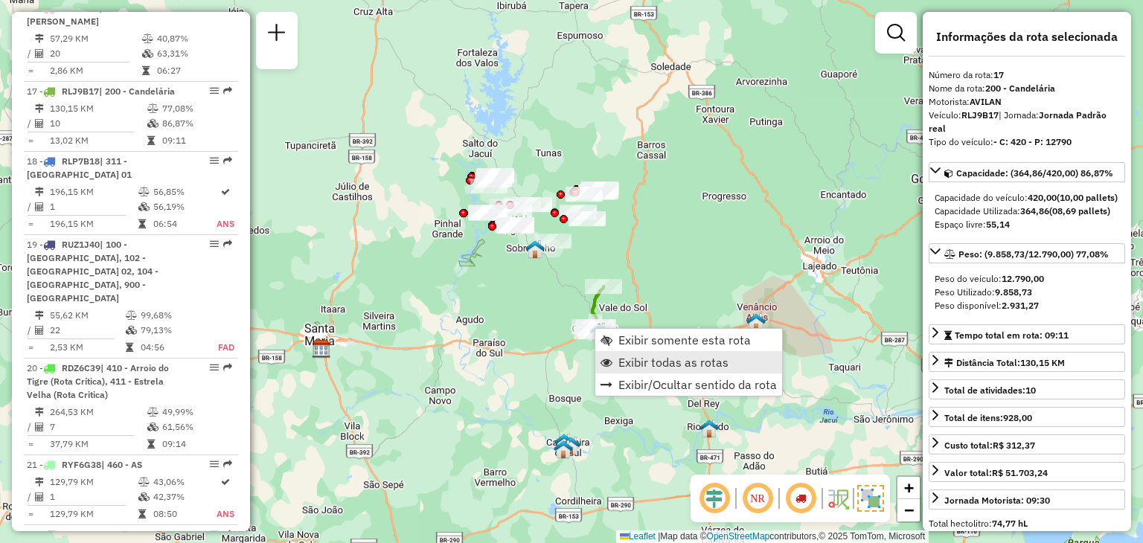
drag, startPoint x: 652, startPoint y: 366, endPoint x: 613, endPoint y: 354, distance: 40.5
click at [652, 366] on span "Exibir todas as rotas" at bounding box center [674, 363] width 110 height 12
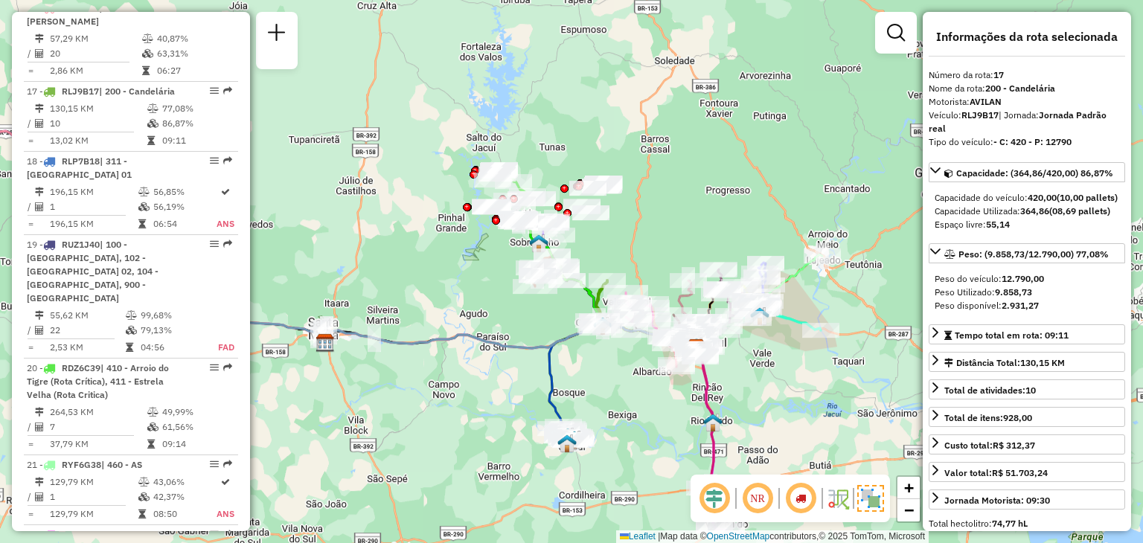
drag, startPoint x: 468, startPoint y: 296, endPoint x: 477, endPoint y: 264, distance: 32.7
click at [477, 264] on div "Janela de atendimento Grade de atendimento Capacidade Transportadoras Veículos …" at bounding box center [571, 271] width 1143 height 543
